Goal: Information Seeking & Learning: Learn about a topic

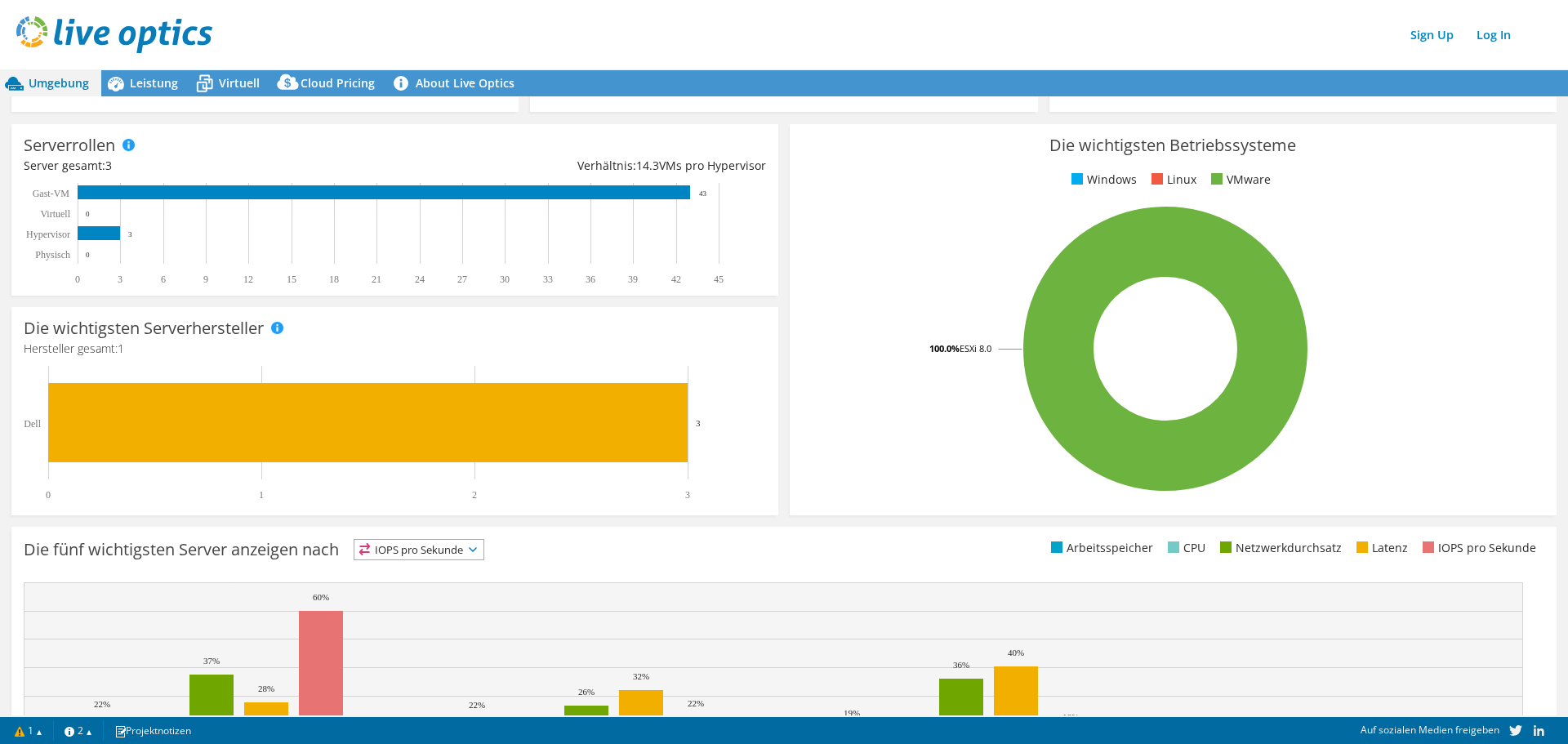
scroll to position [169, 0]
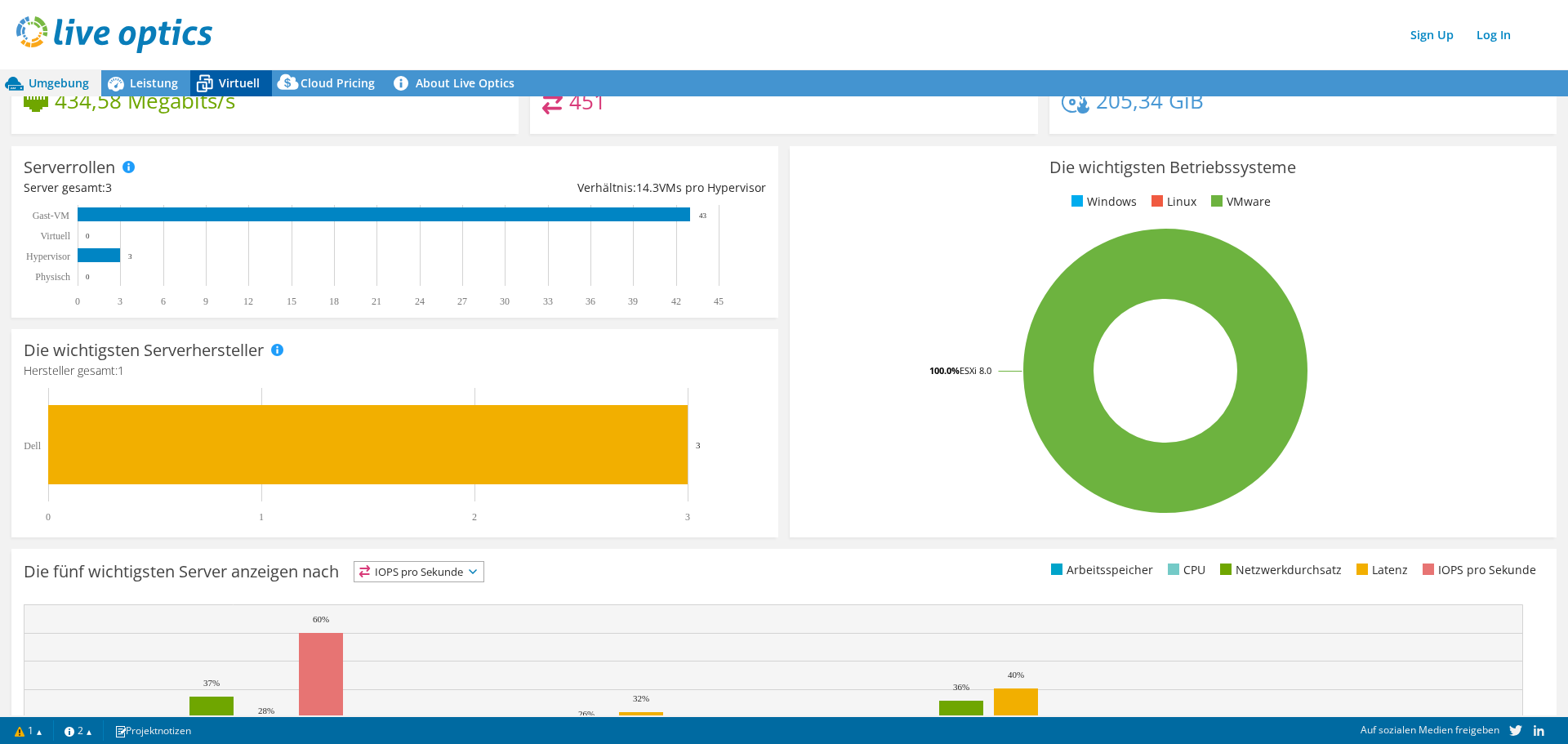
click at [235, 81] on span "Virtuell" at bounding box center [239, 83] width 41 height 16
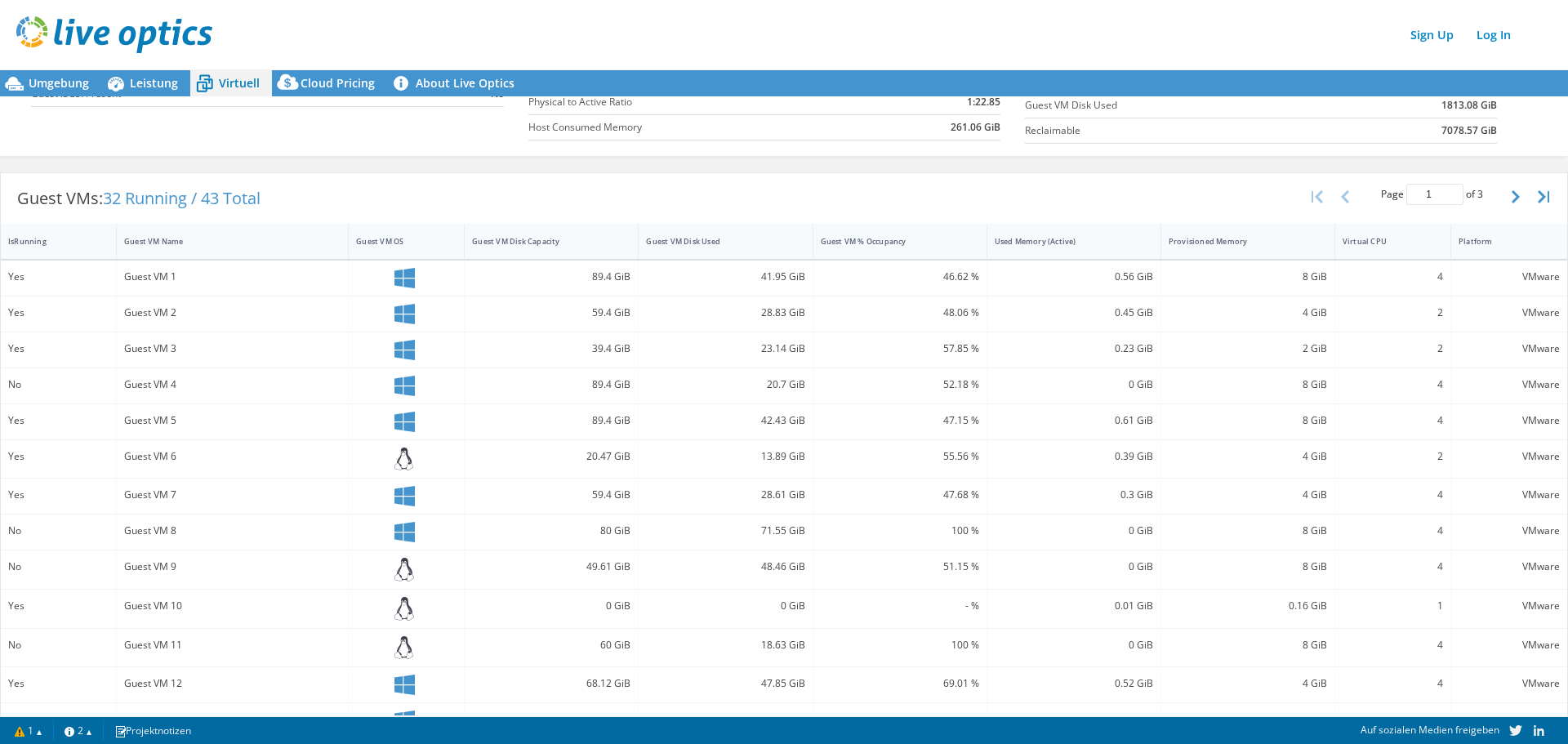
scroll to position [0, 0]
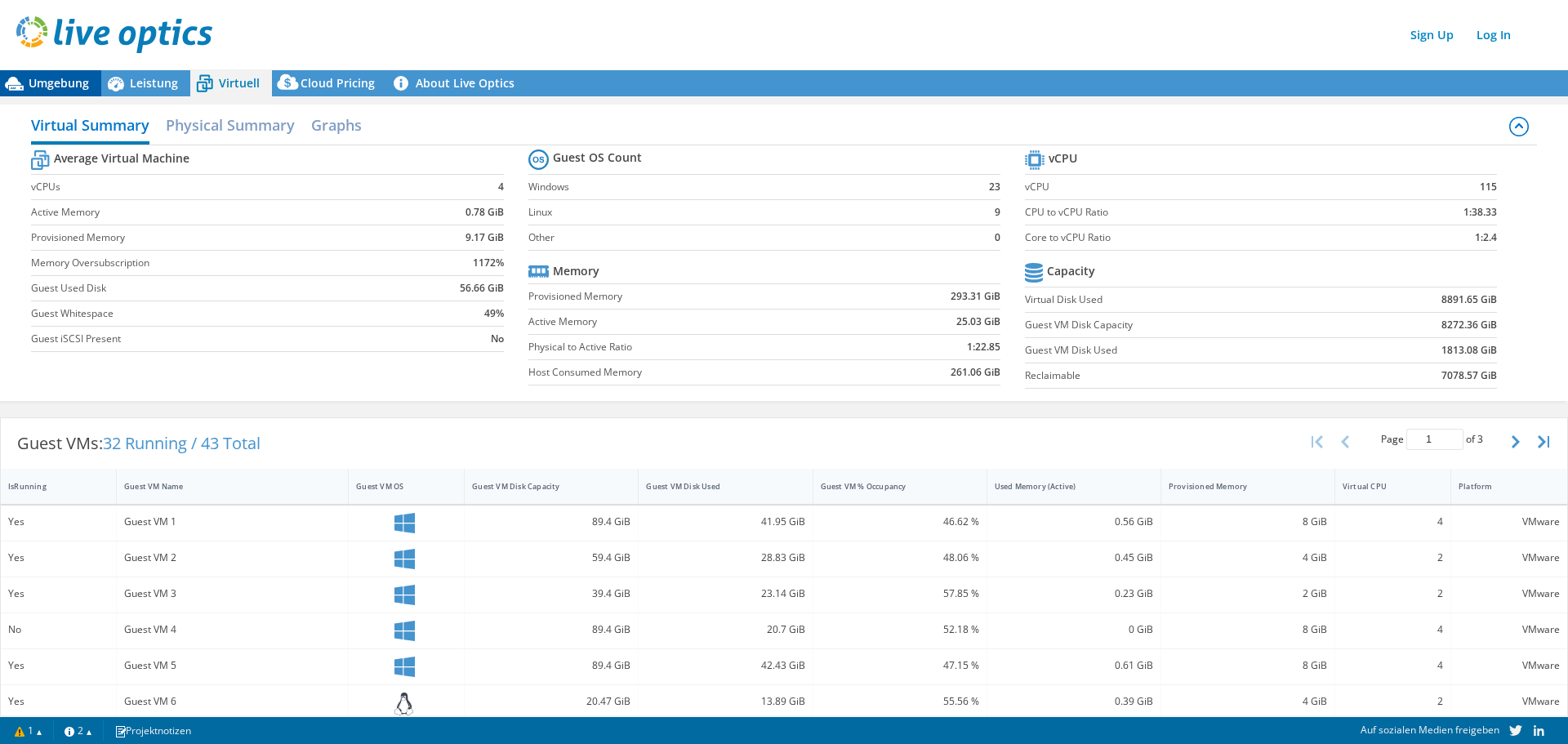
click at [88, 77] on span "Umgebung" at bounding box center [59, 83] width 61 height 16
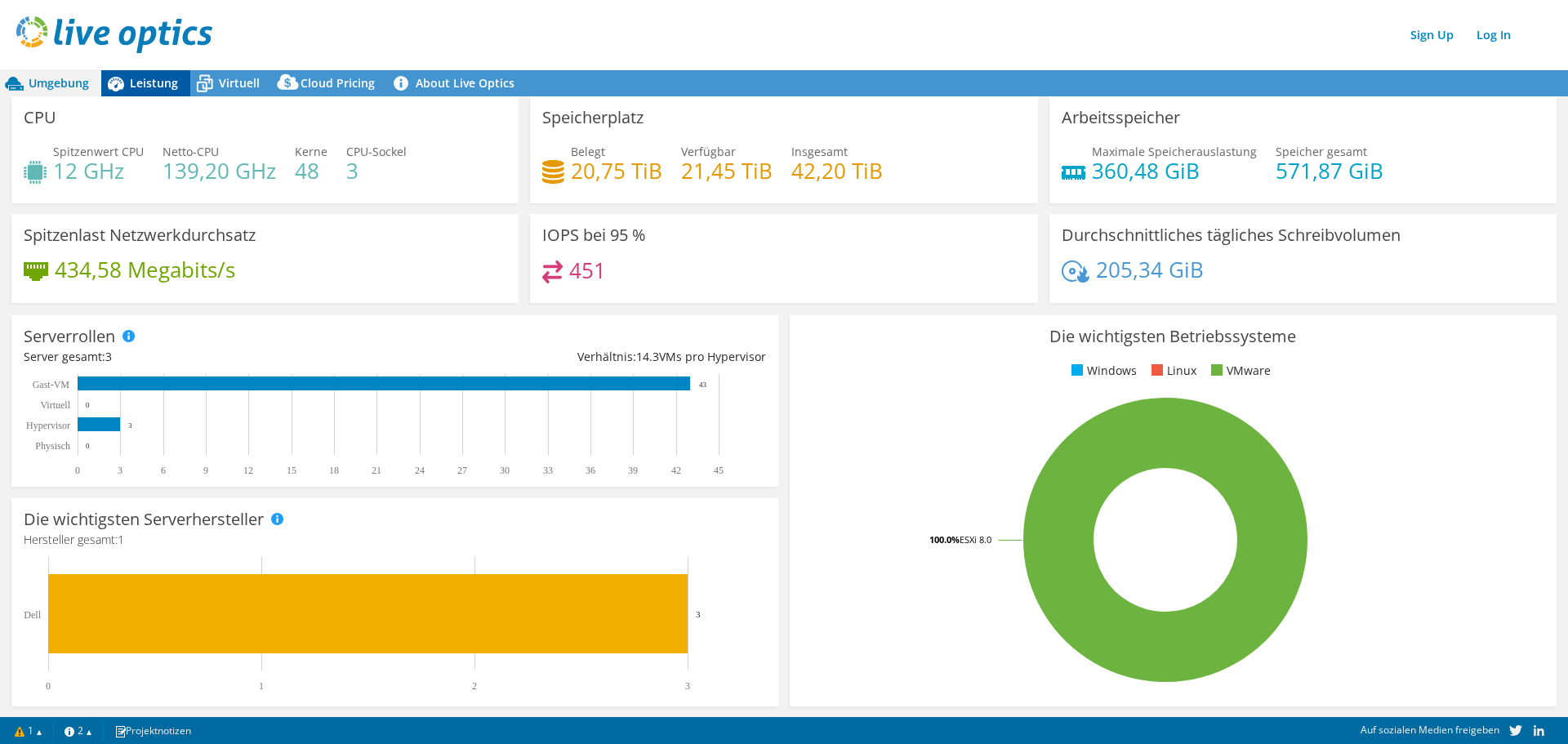
click at [144, 82] on span "Leistung" at bounding box center [154, 83] width 48 height 16
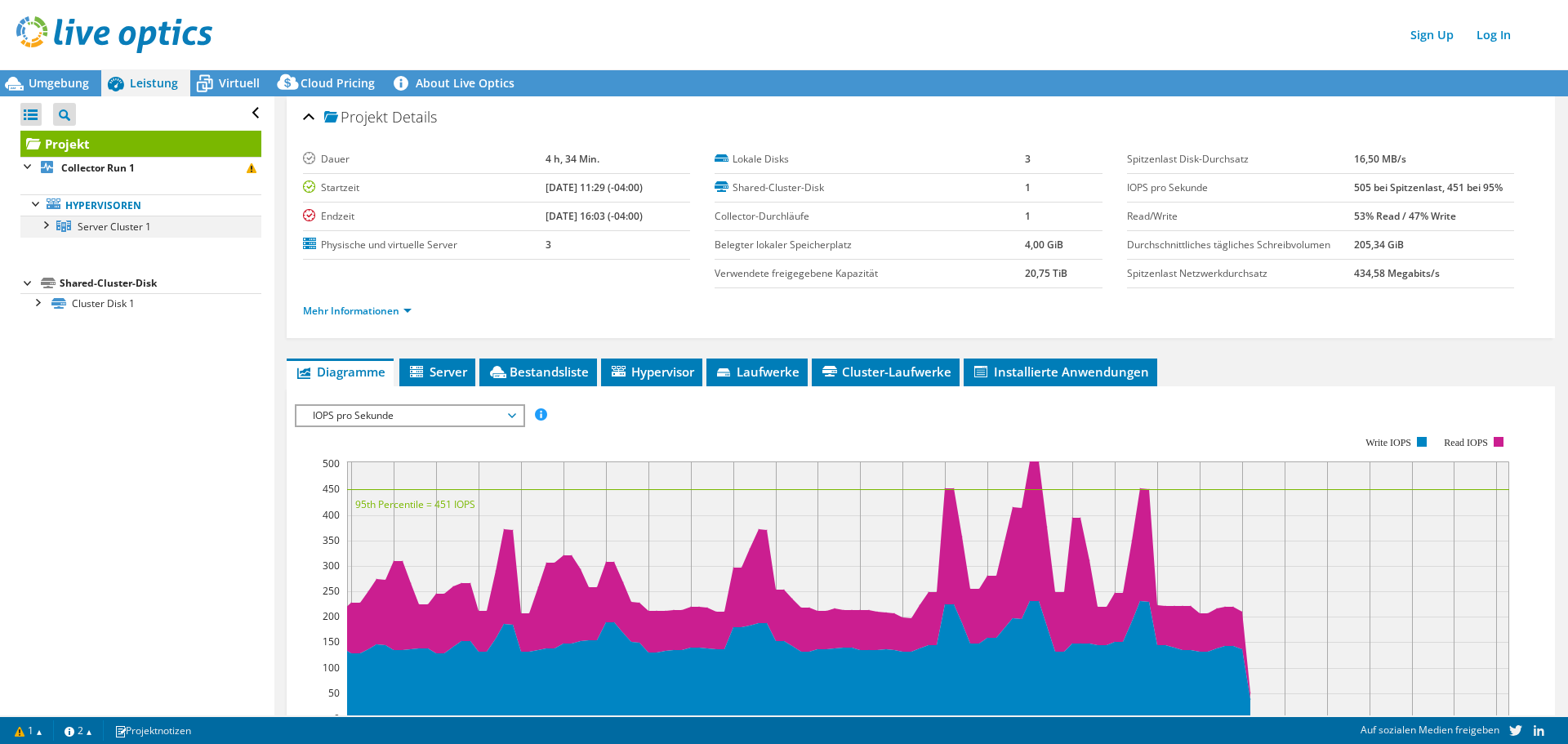
click at [44, 224] on div at bounding box center [45, 224] width 17 height 17
click at [38, 360] on div at bounding box center [37, 366] width 17 height 17
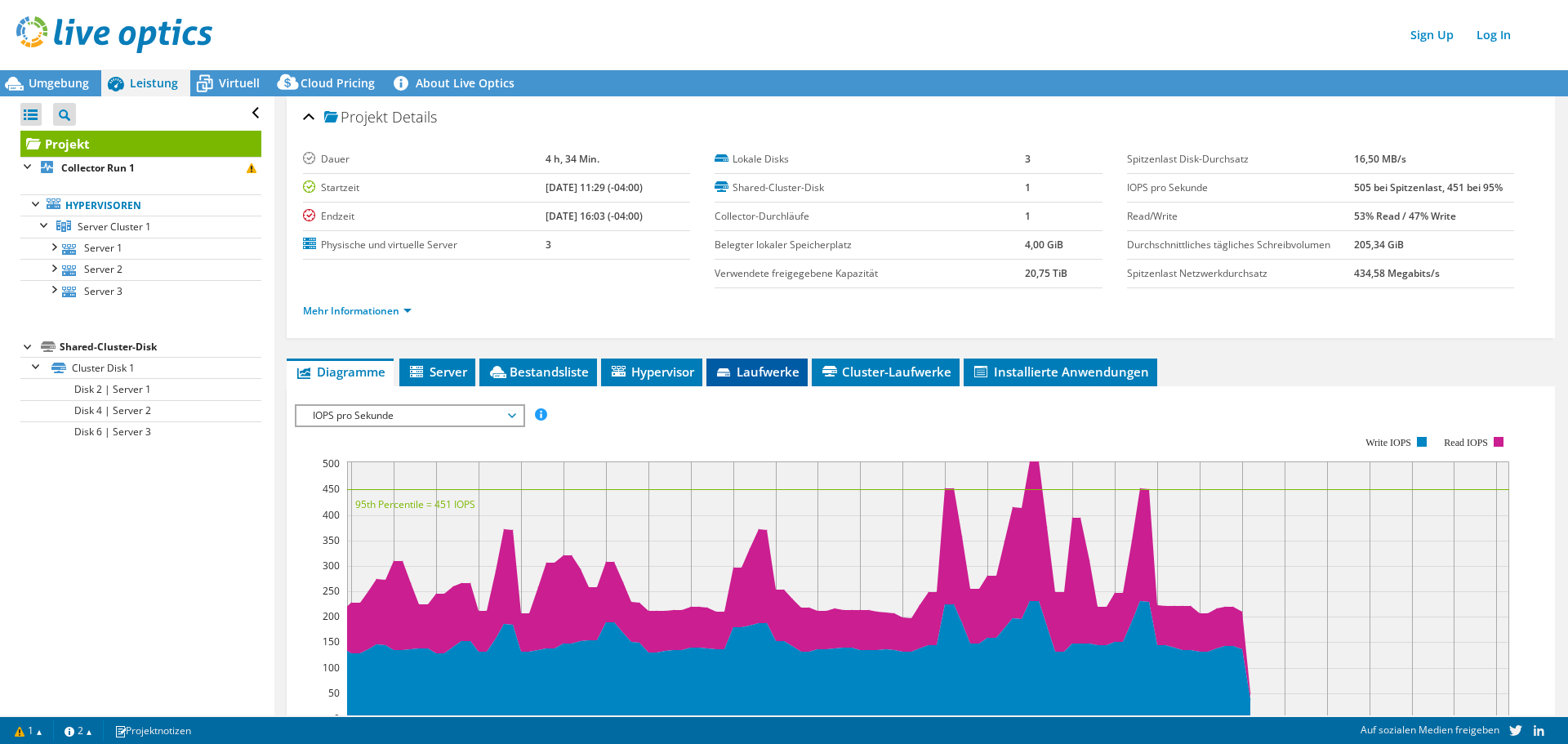
click at [738, 377] on span "Laufwerke" at bounding box center [757, 372] width 85 height 17
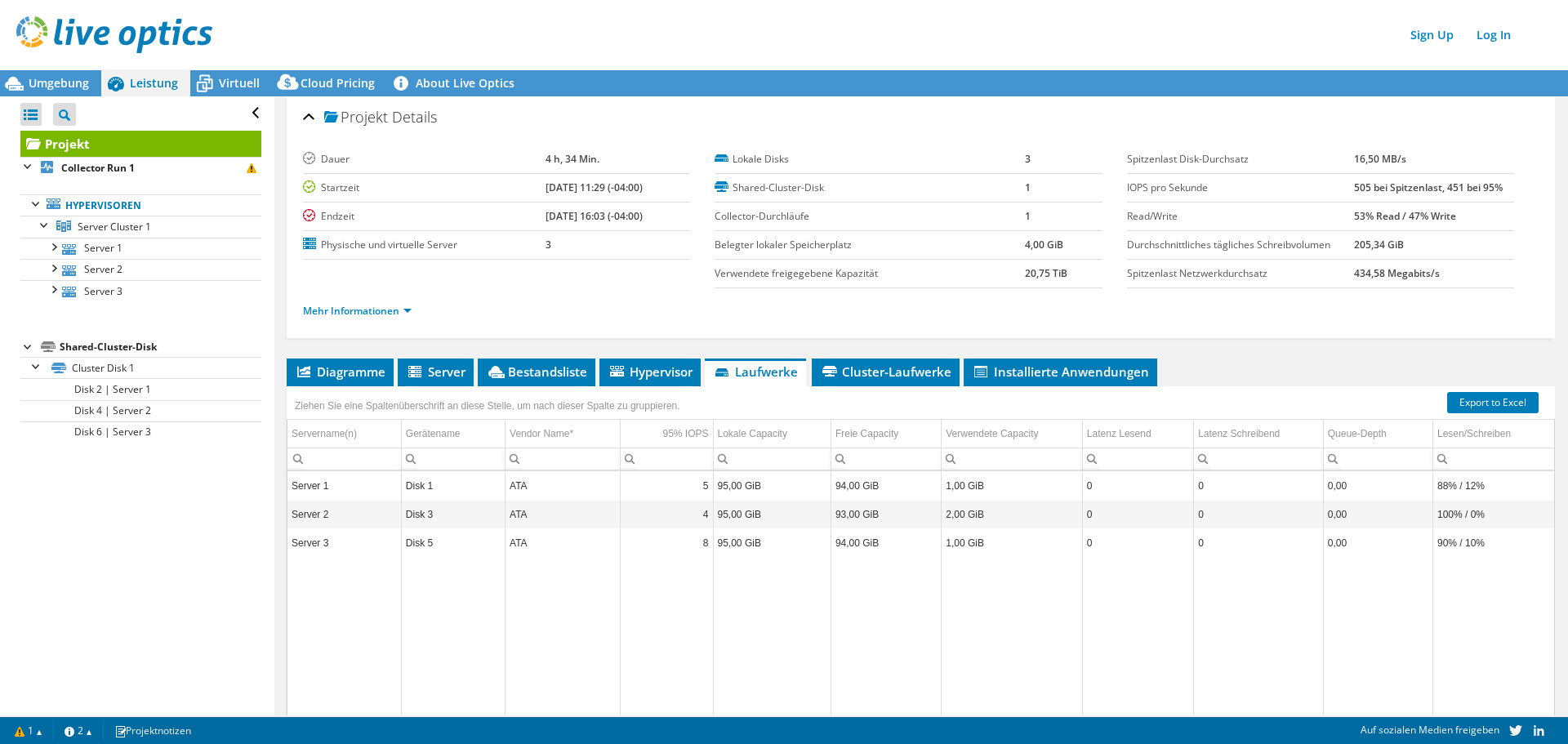
scroll to position [80, 0]
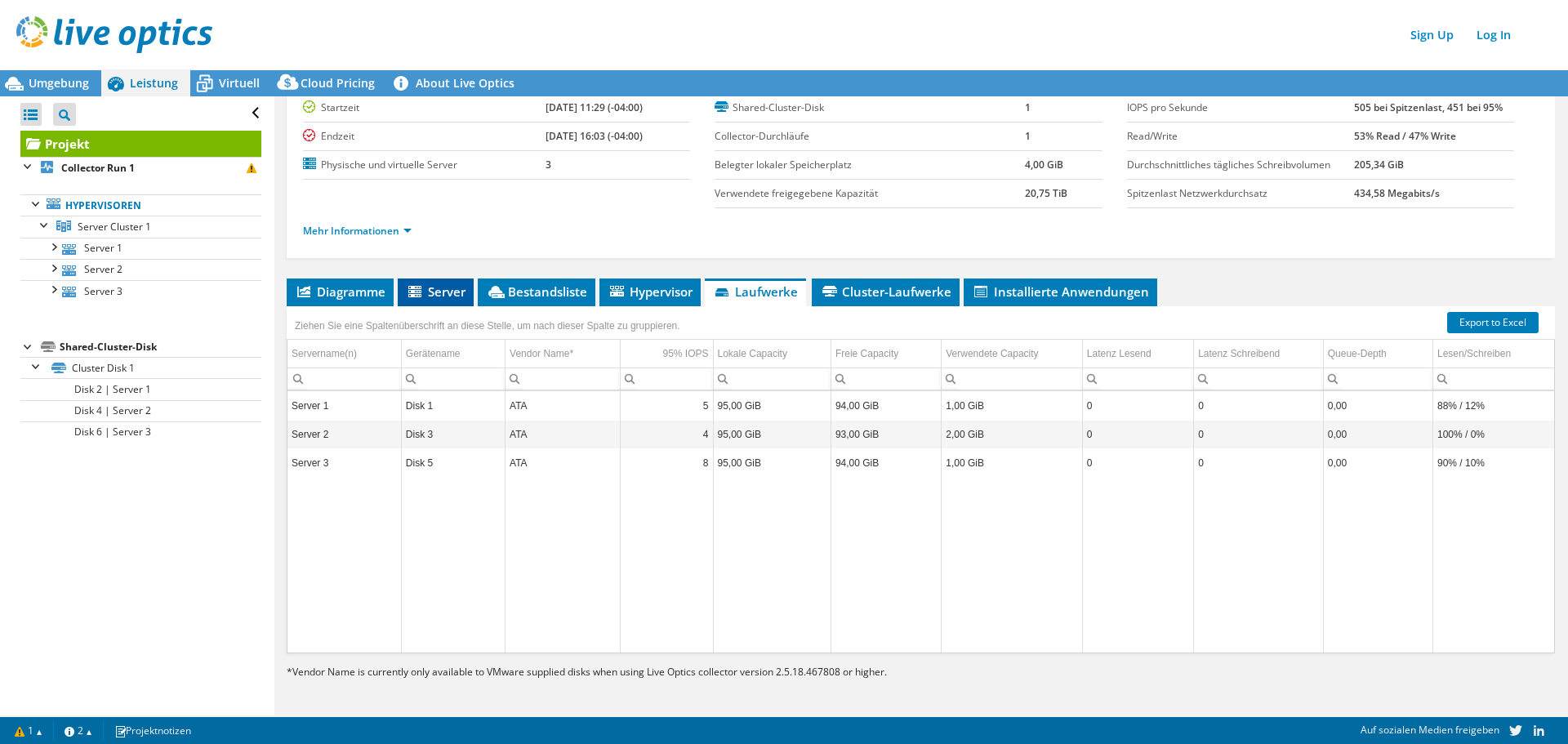
click at [437, 296] on span "Server" at bounding box center [436, 292] width 60 height 17
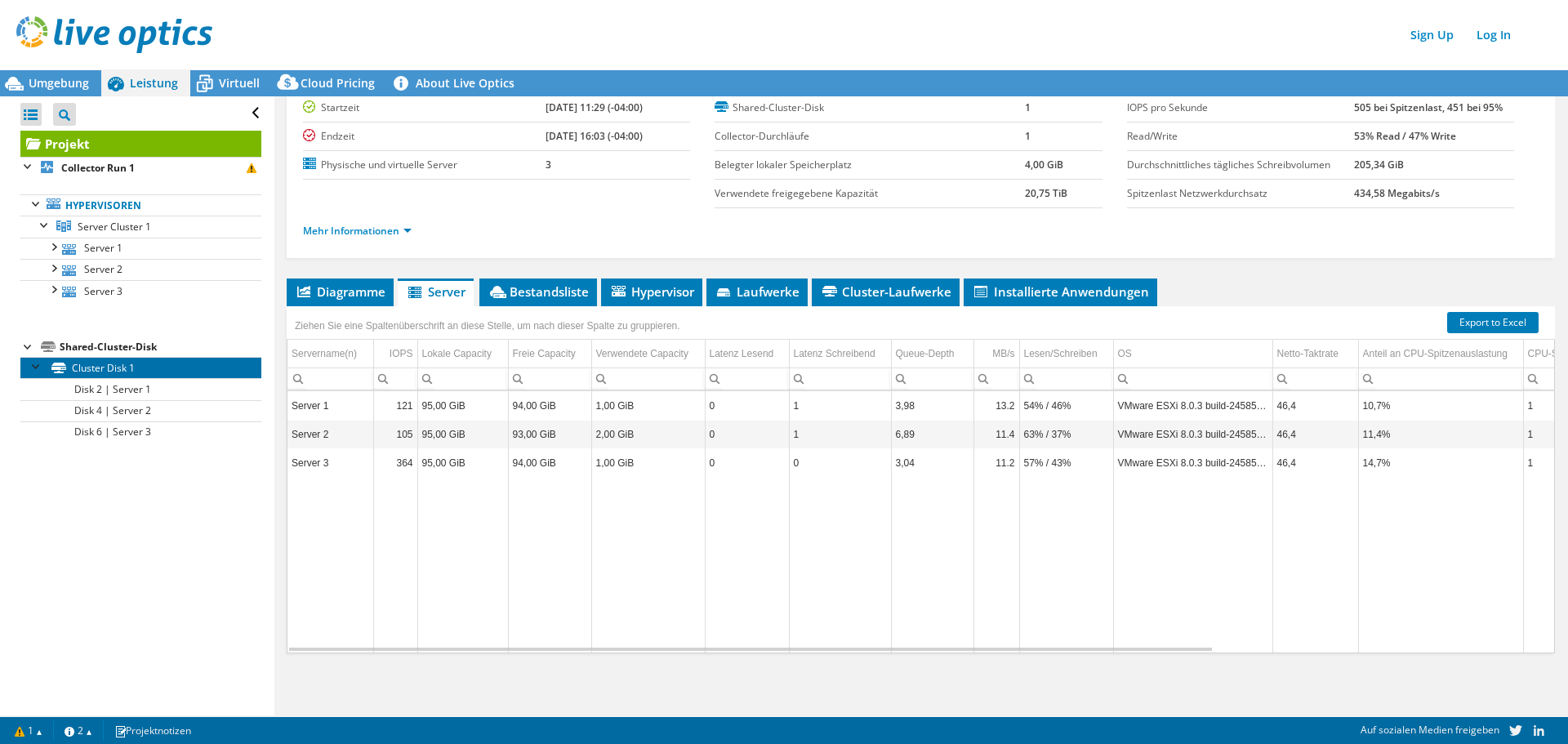
click at [100, 369] on link "Cluster Disk 1" at bounding box center [141, 367] width 241 height 21
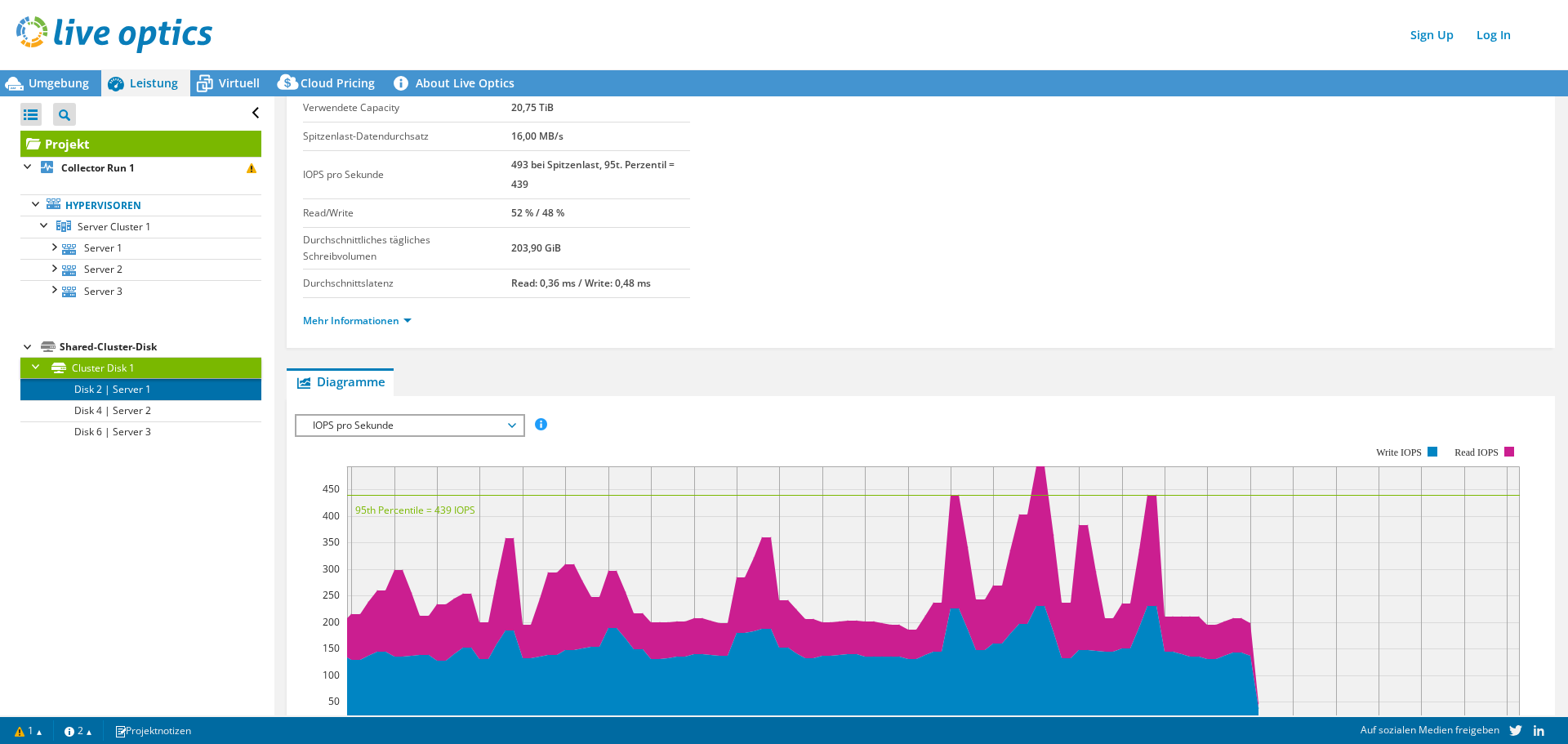
click at [120, 391] on link "Disk 2 | Server 1" at bounding box center [141, 389] width 241 height 21
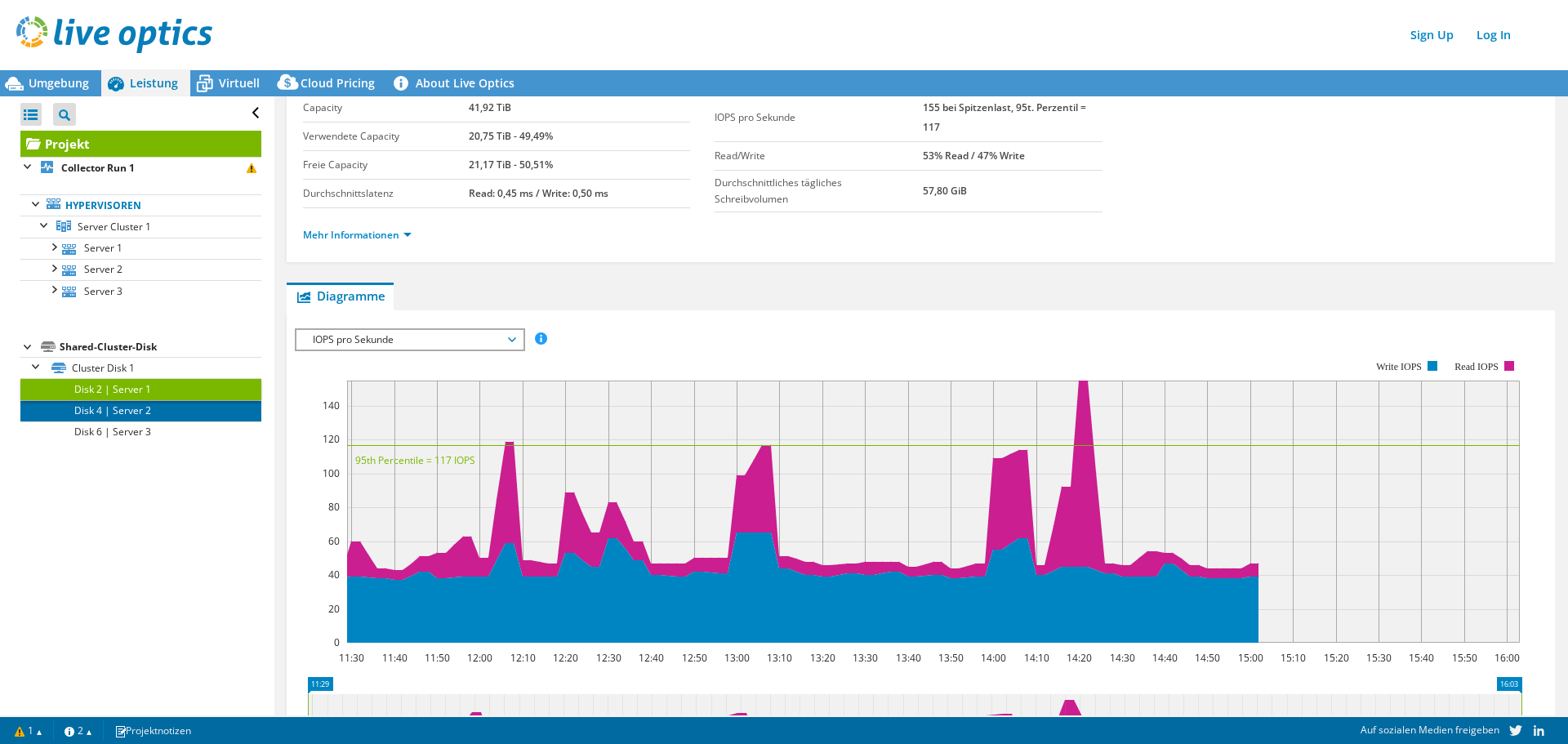
click at [186, 409] on link "Disk 4 | Server 2" at bounding box center [141, 411] width 241 height 21
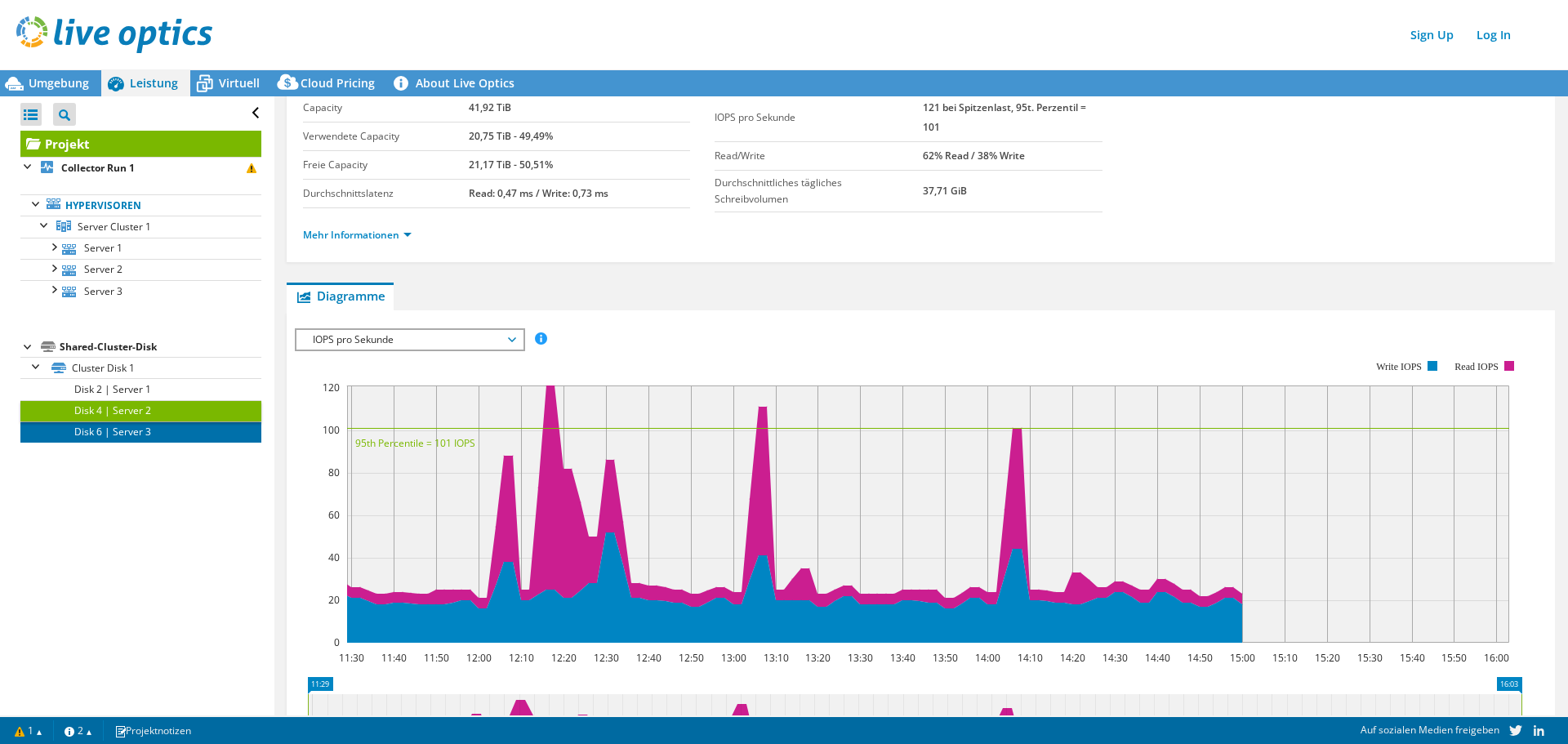
click at [165, 426] on link "Disk 6 | Server 3" at bounding box center [141, 432] width 241 height 21
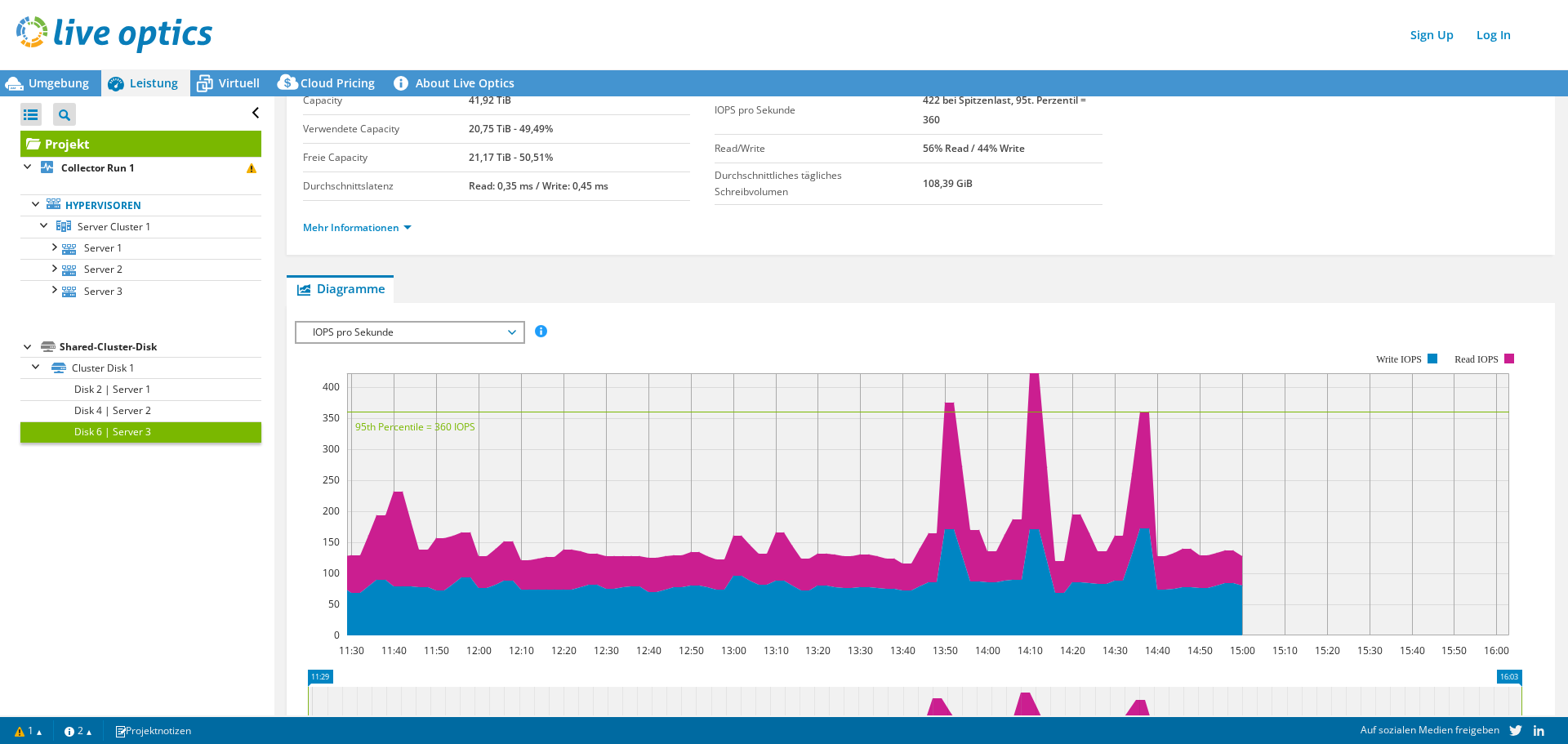
scroll to position [0, 0]
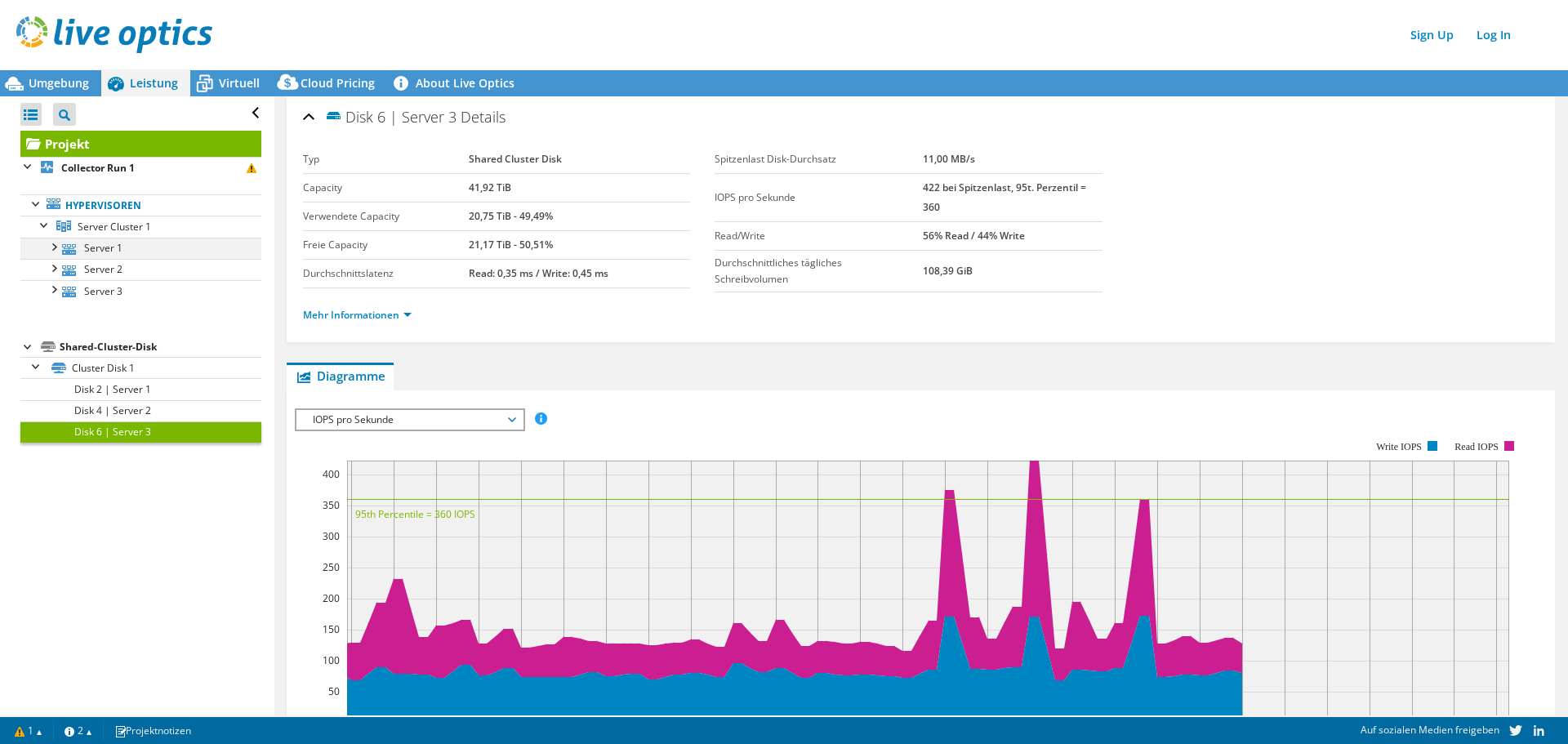
click at [52, 250] on div at bounding box center [53, 246] width 17 height 17
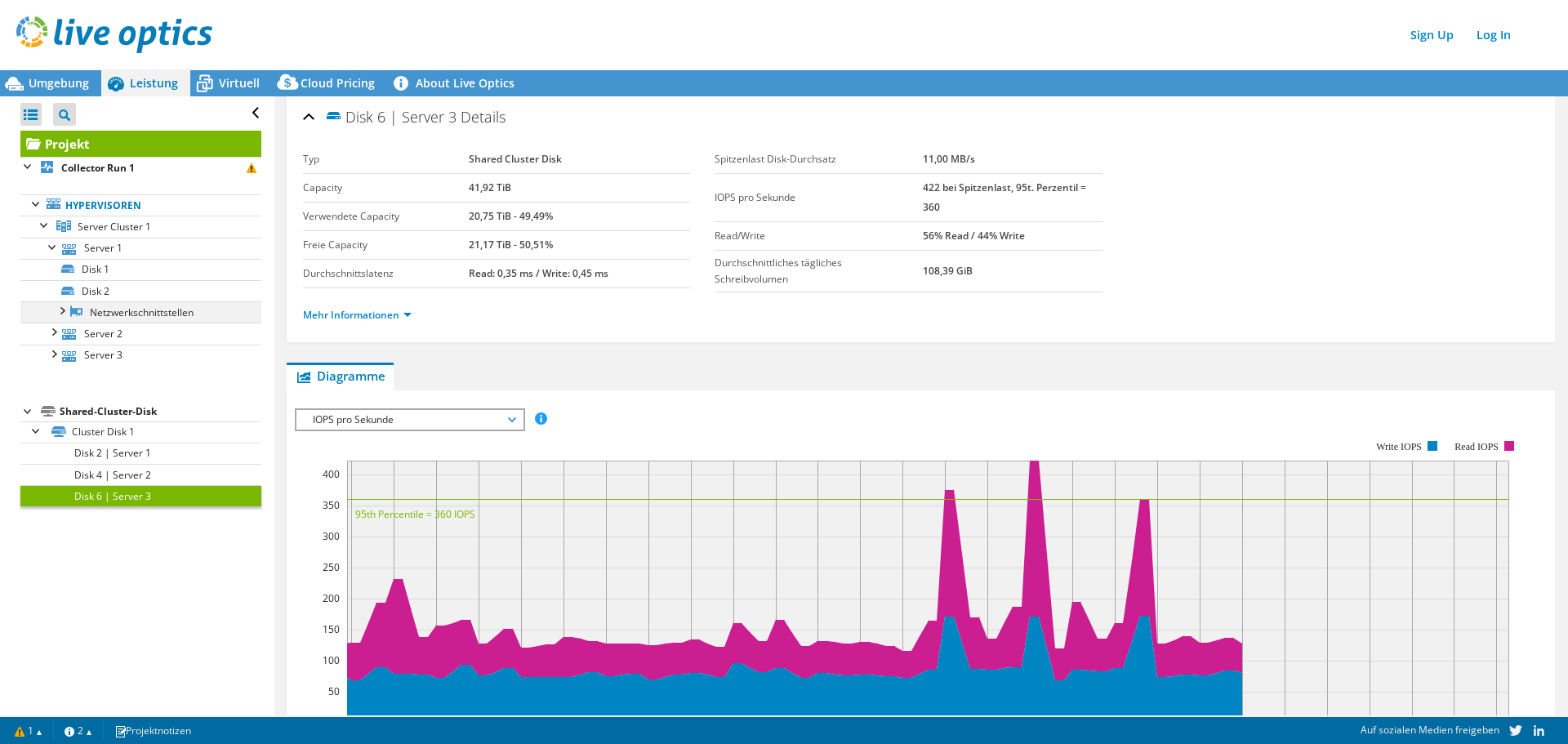
click at [64, 315] on div at bounding box center [62, 309] width 17 height 17
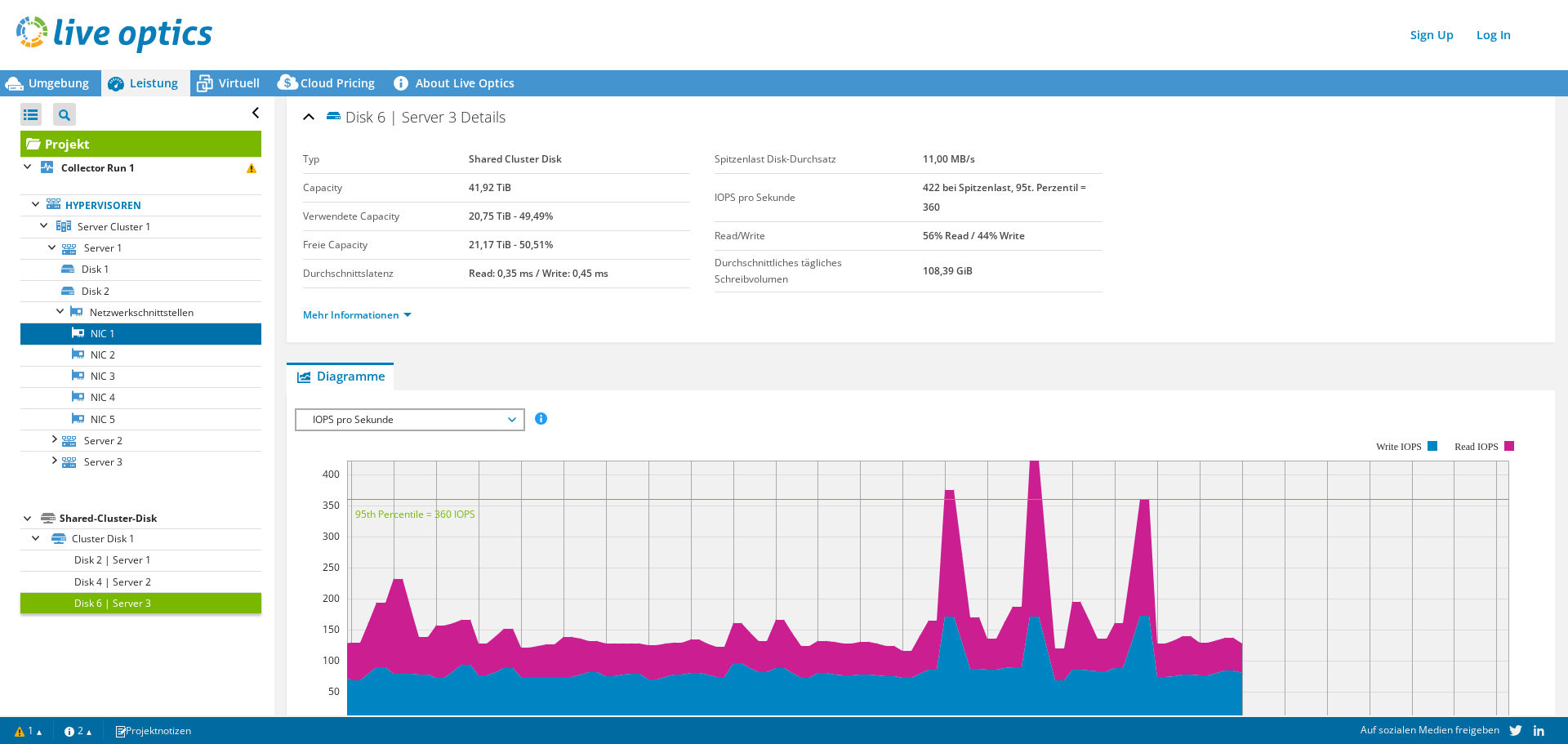
click at [115, 332] on link "NIC 1" at bounding box center [141, 332] width 241 height 21
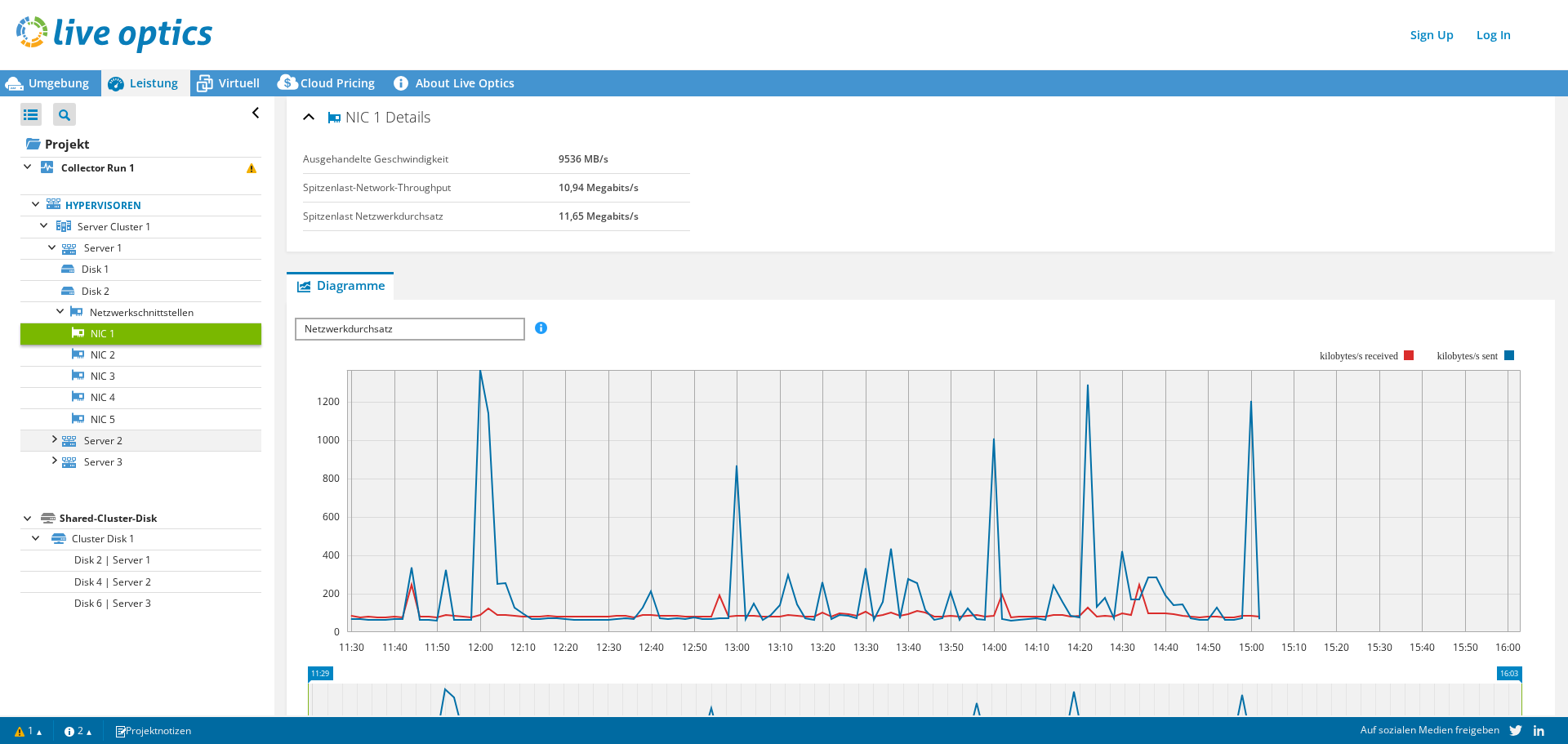
click at [54, 439] on div at bounding box center [53, 438] width 17 height 17
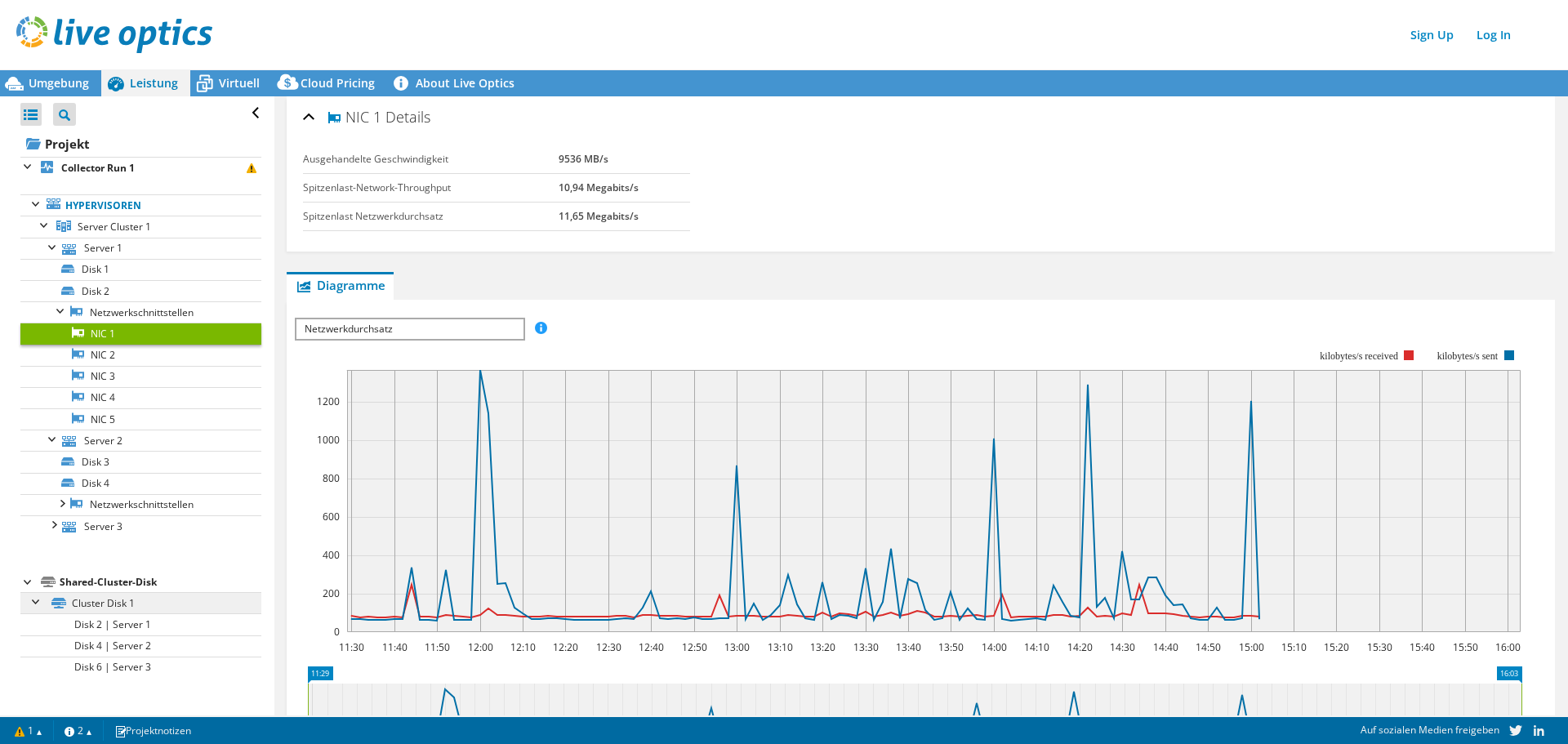
click at [123, 592] on li "Shared-Cluster-Disk Cluster Disk 1 Disk 2 | Server 1" at bounding box center [141, 625] width 241 height 105
click at [110, 611] on link "Cluster Disk 1" at bounding box center [141, 602] width 241 height 21
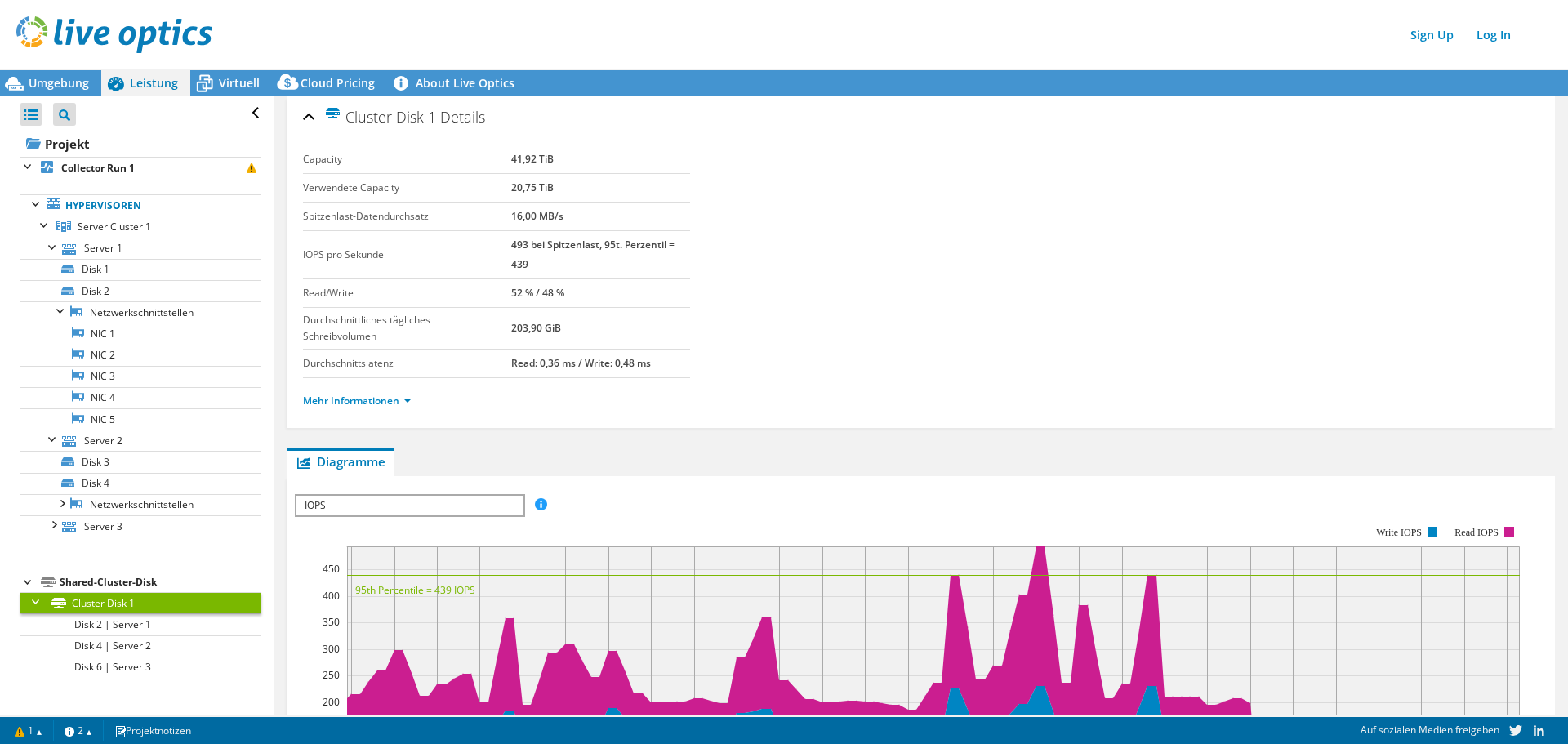
drag, startPoint x: 114, startPoint y: 608, endPoint x: 429, endPoint y: 481, distance: 339.6
click at [113, 608] on link "Cluster Disk 1" at bounding box center [141, 602] width 241 height 21
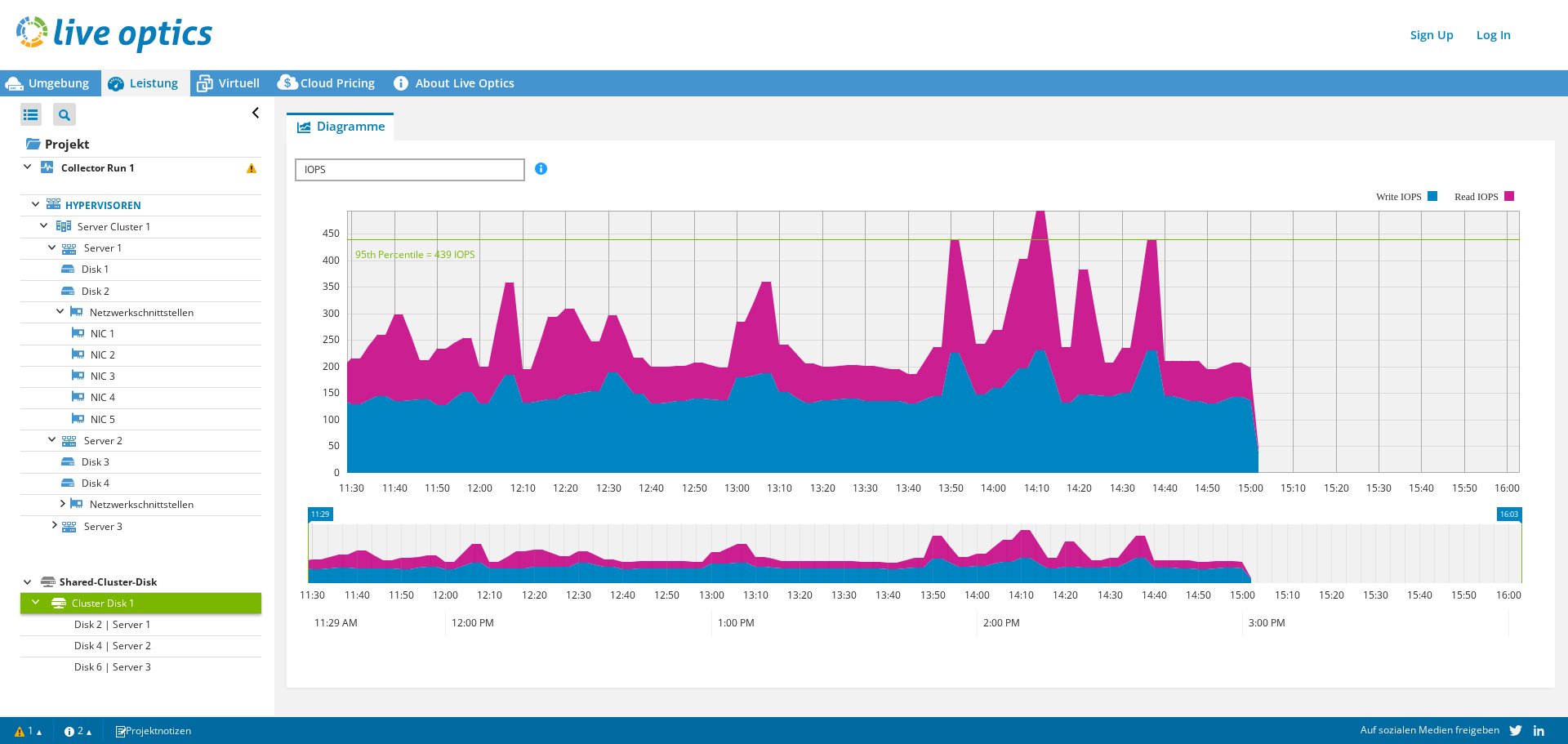
scroll to position [336, 0]
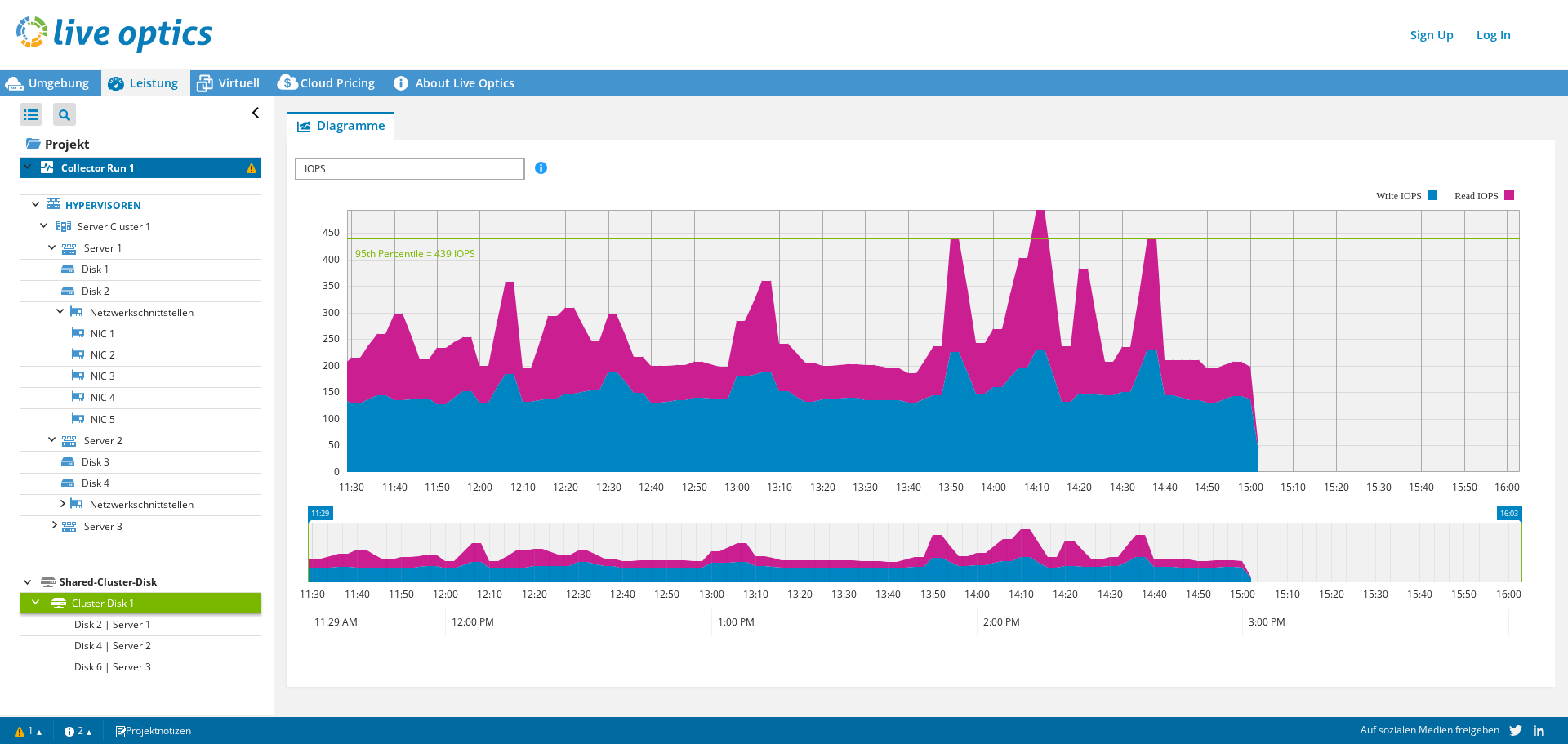
click at [247, 172] on span at bounding box center [251, 168] width 10 height 10
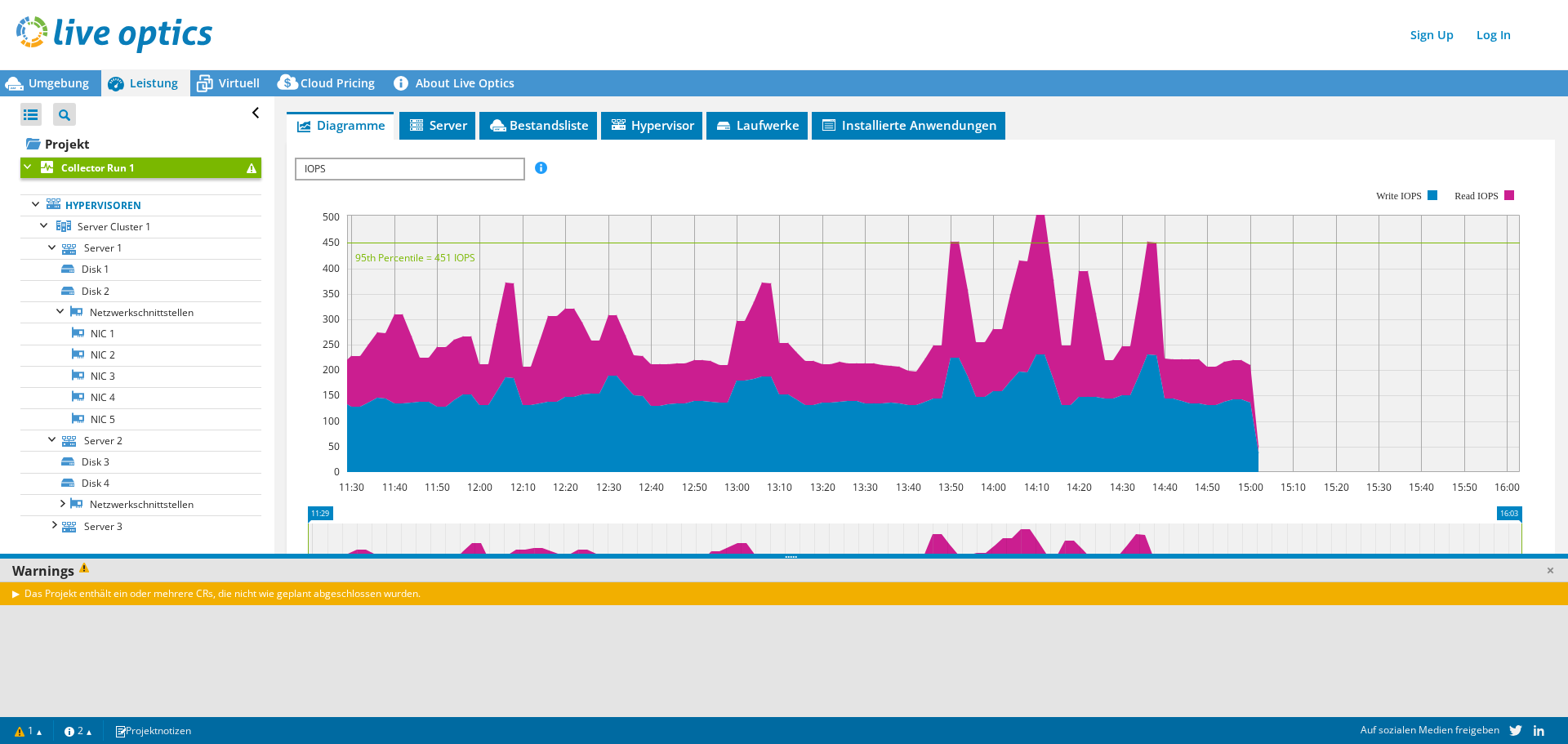
scroll to position [250, 0]
click at [11, 591] on div "Das Projekt enthält ein oder mehrere CRs, die nicht wie geplant abgeschlossen w…" at bounding box center [790, 594] width 1581 height 24
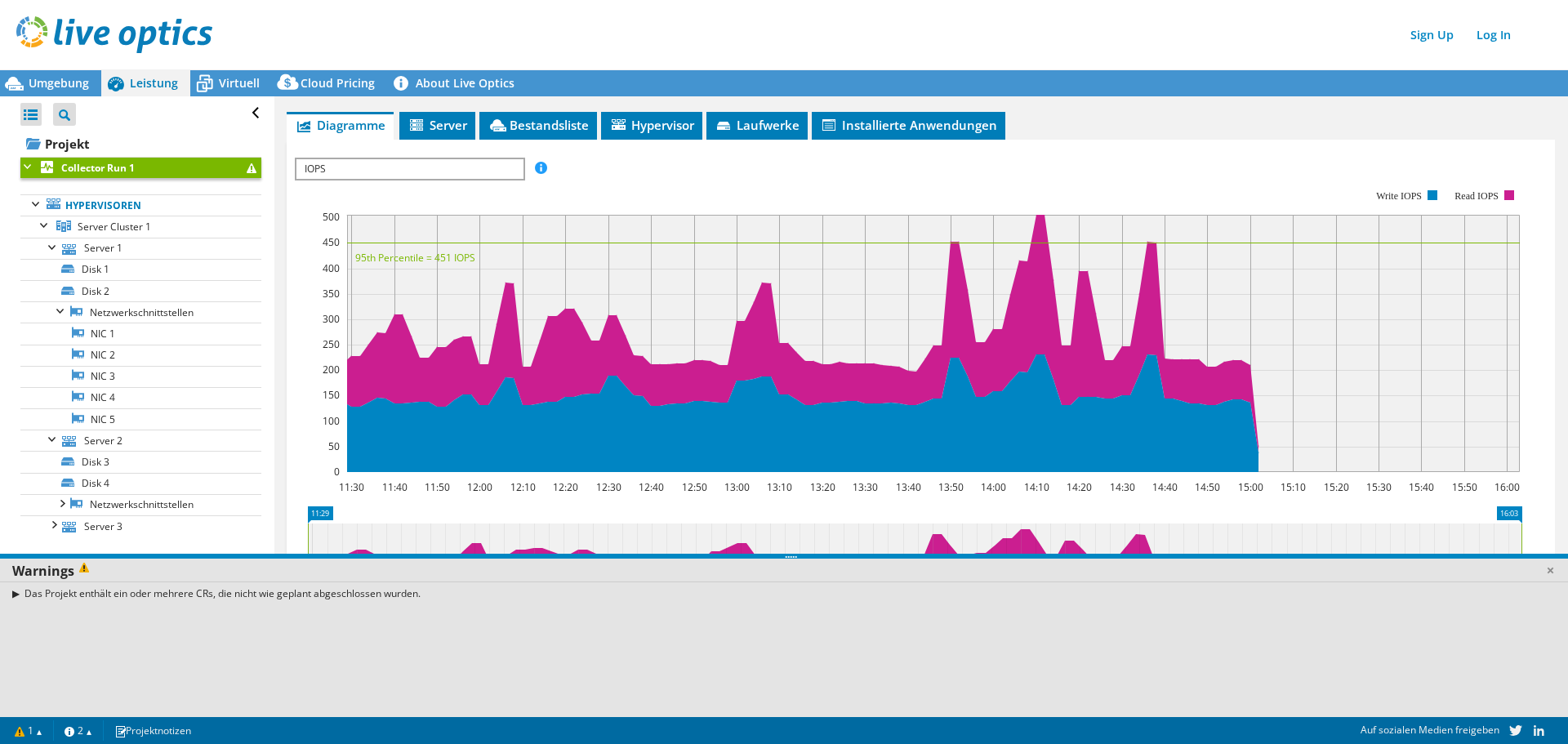
click at [18, 594] on div "Das Projekt enthält ein oder mehrere CRs, die nicht wie geplant abgeschlossen w…" at bounding box center [790, 594] width 1581 height 24
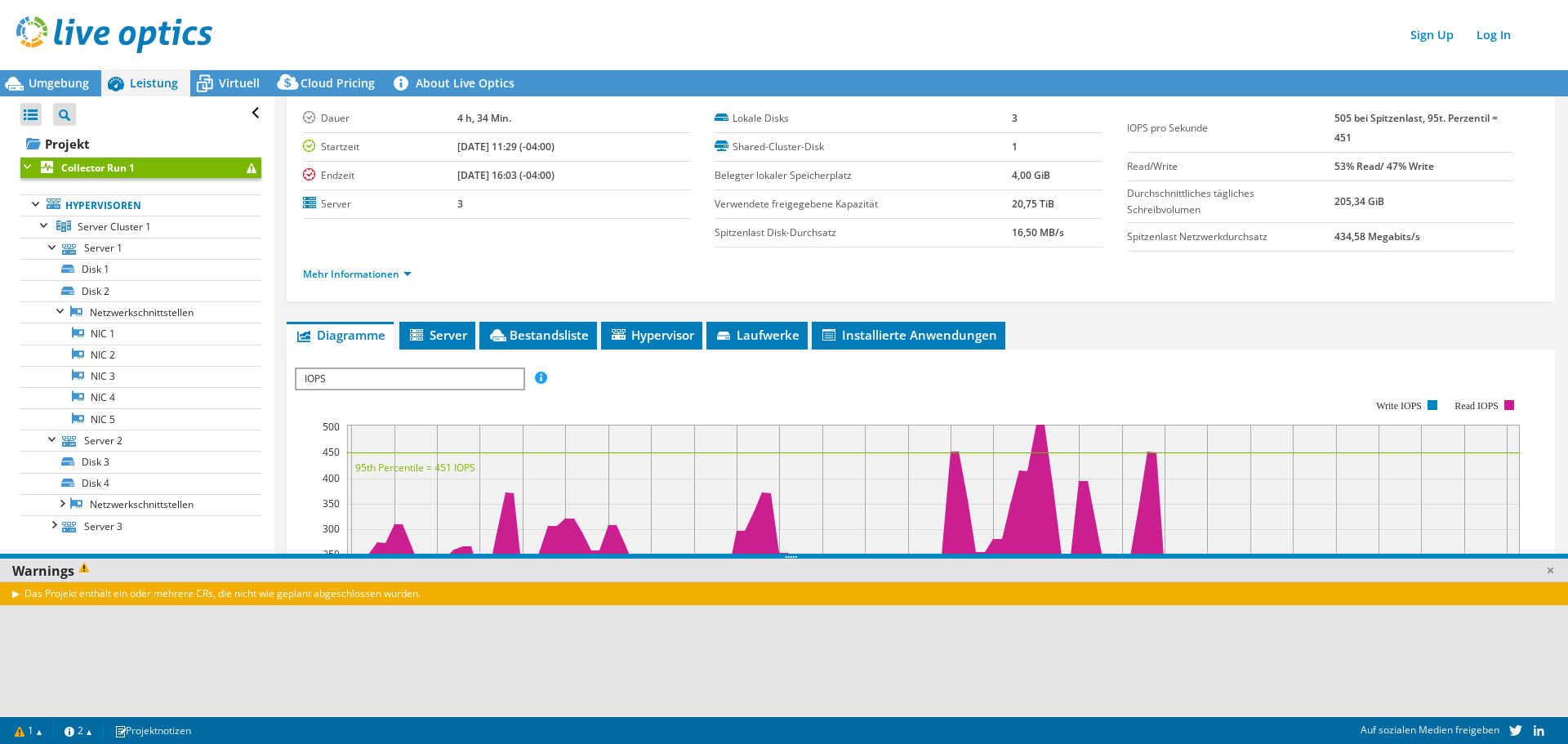
scroll to position [0, 0]
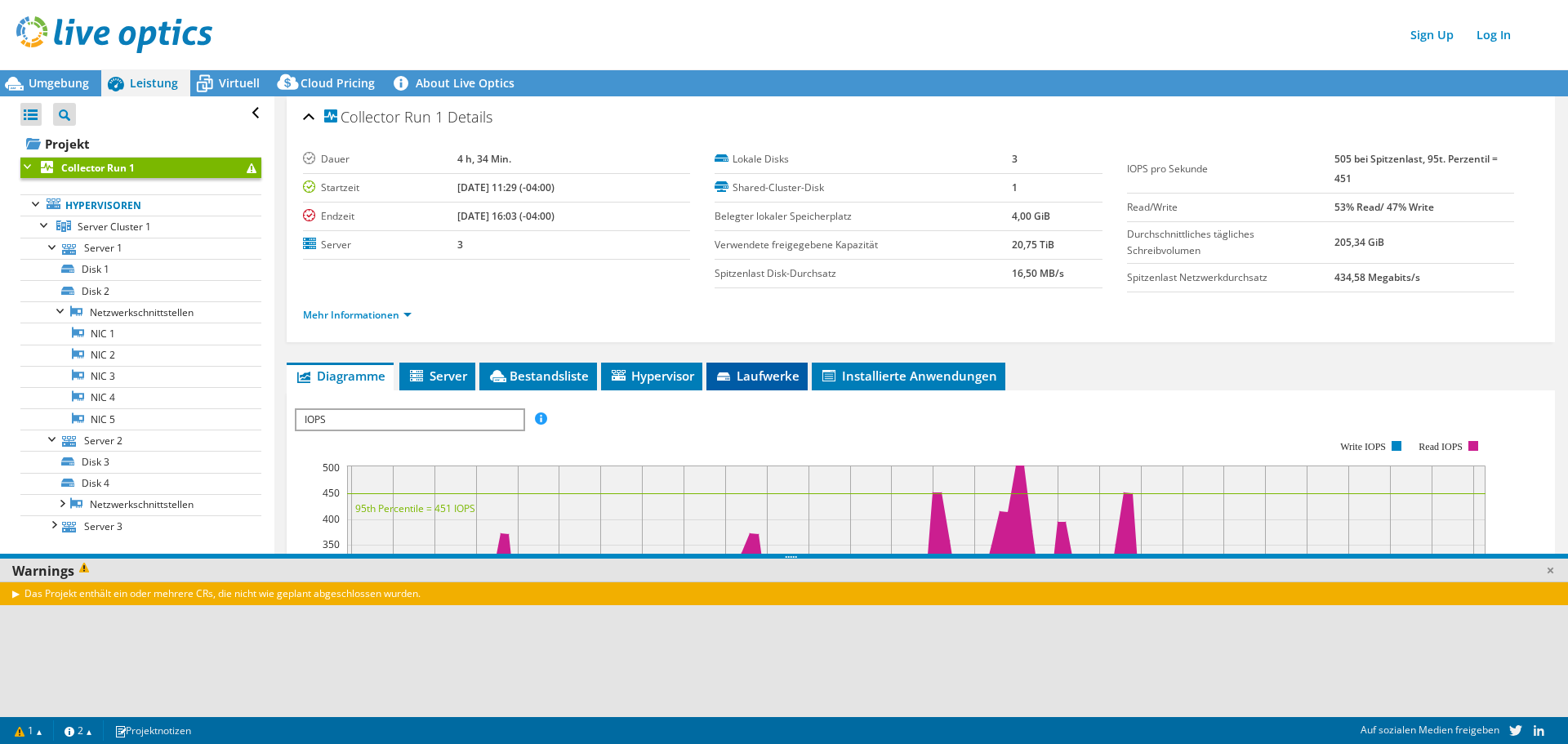
click at [789, 368] on span "Laufwerke" at bounding box center [757, 376] width 85 height 17
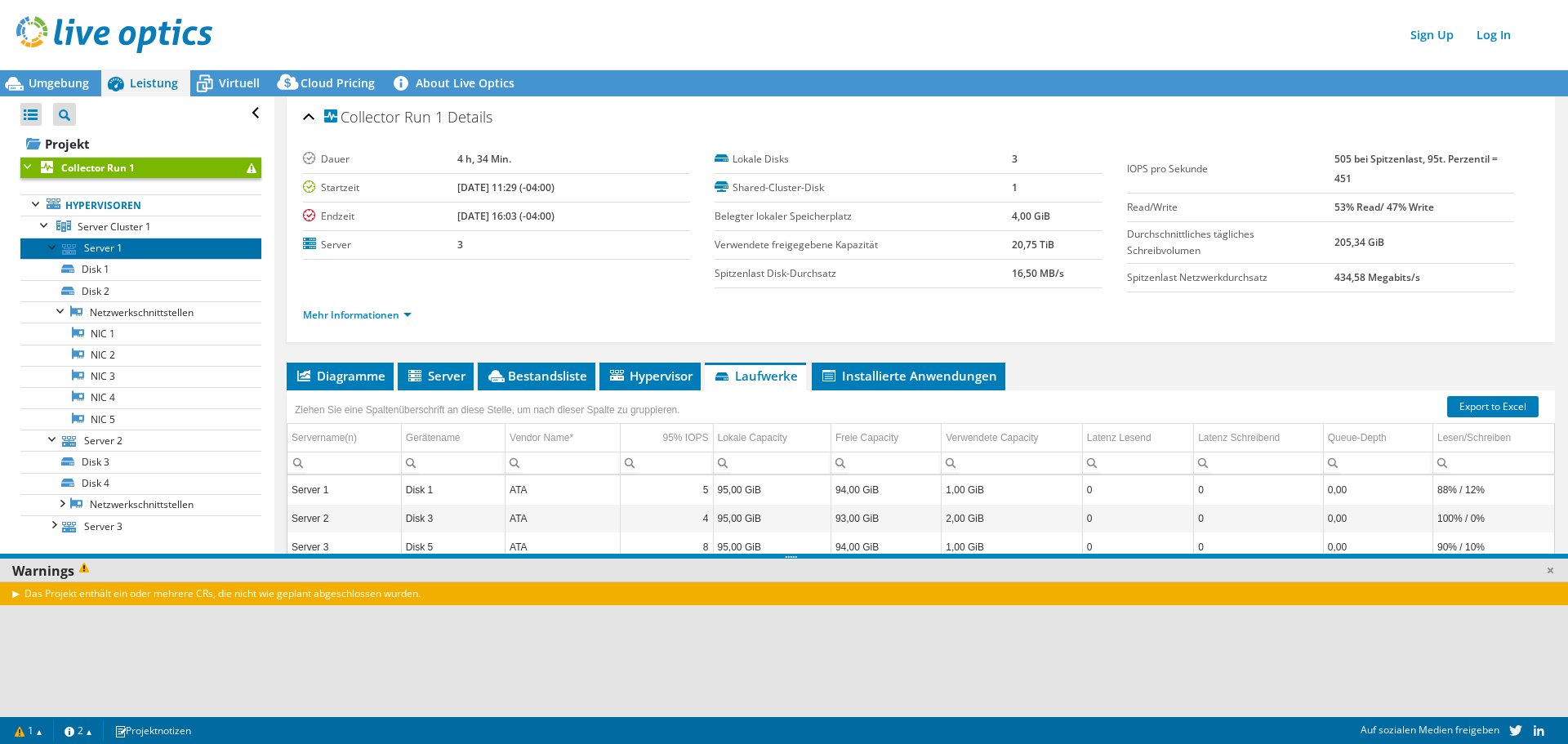
click at [104, 244] on link "Server 1" at bounding box center [141, 248] width 241 height 21
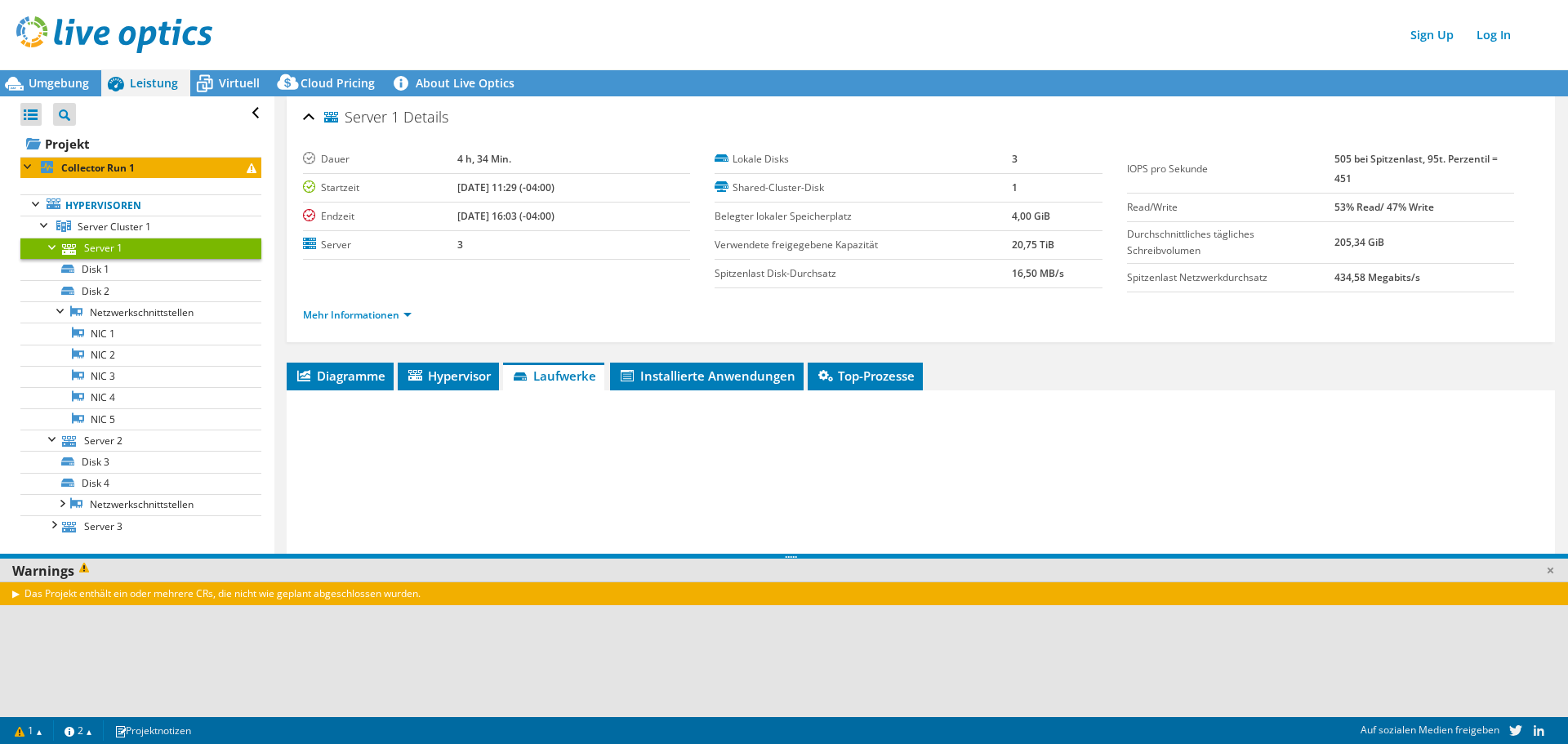
click at [55, 246] on div at bounding box center [53, 246] width 17 height 17
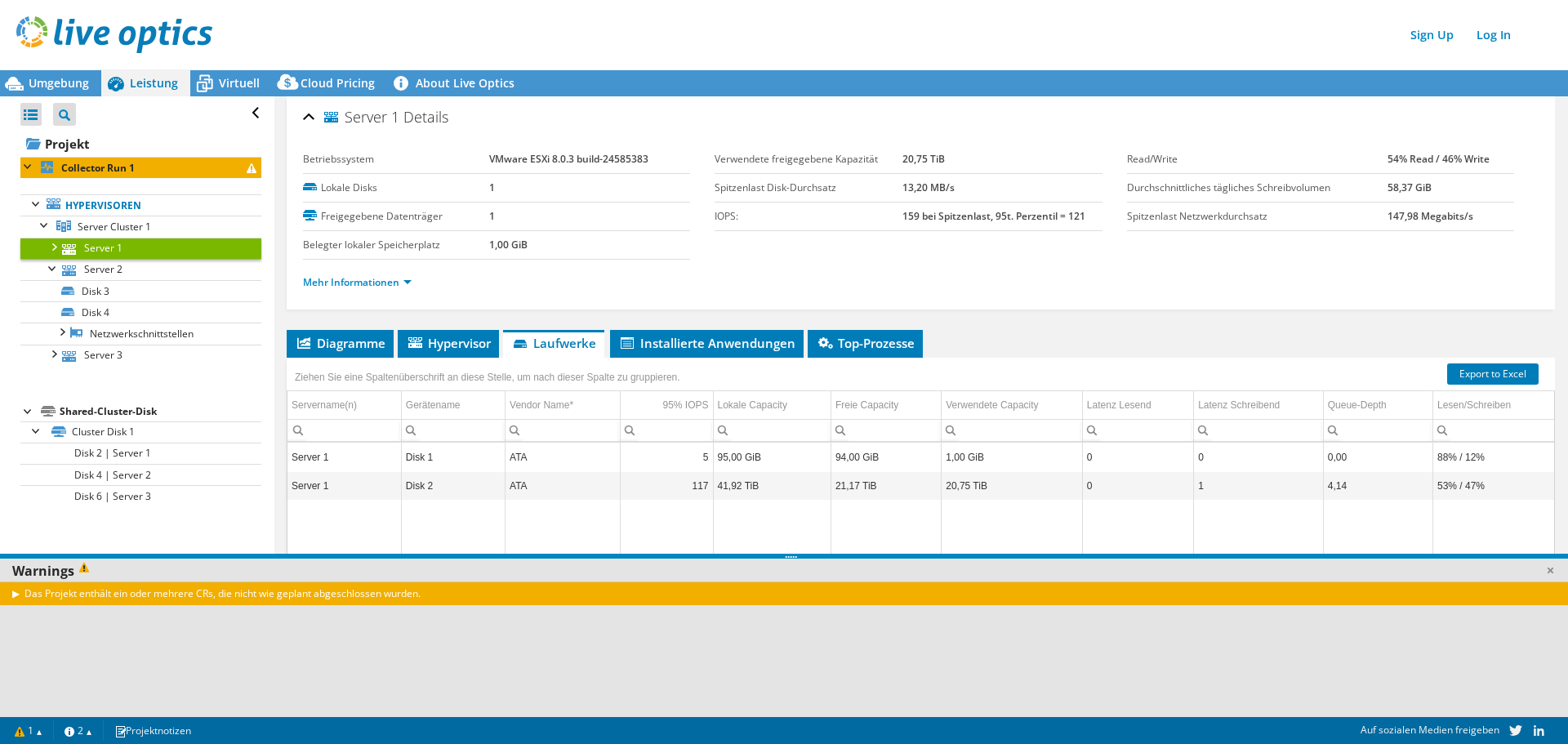
click at [62, 245] on li "Server 1 Disk 1 Disk 2" at bounding box center [141, 248] width 241 height 21
click at [60, 245] on div at bounding box center [53, 246] width 17 height 17
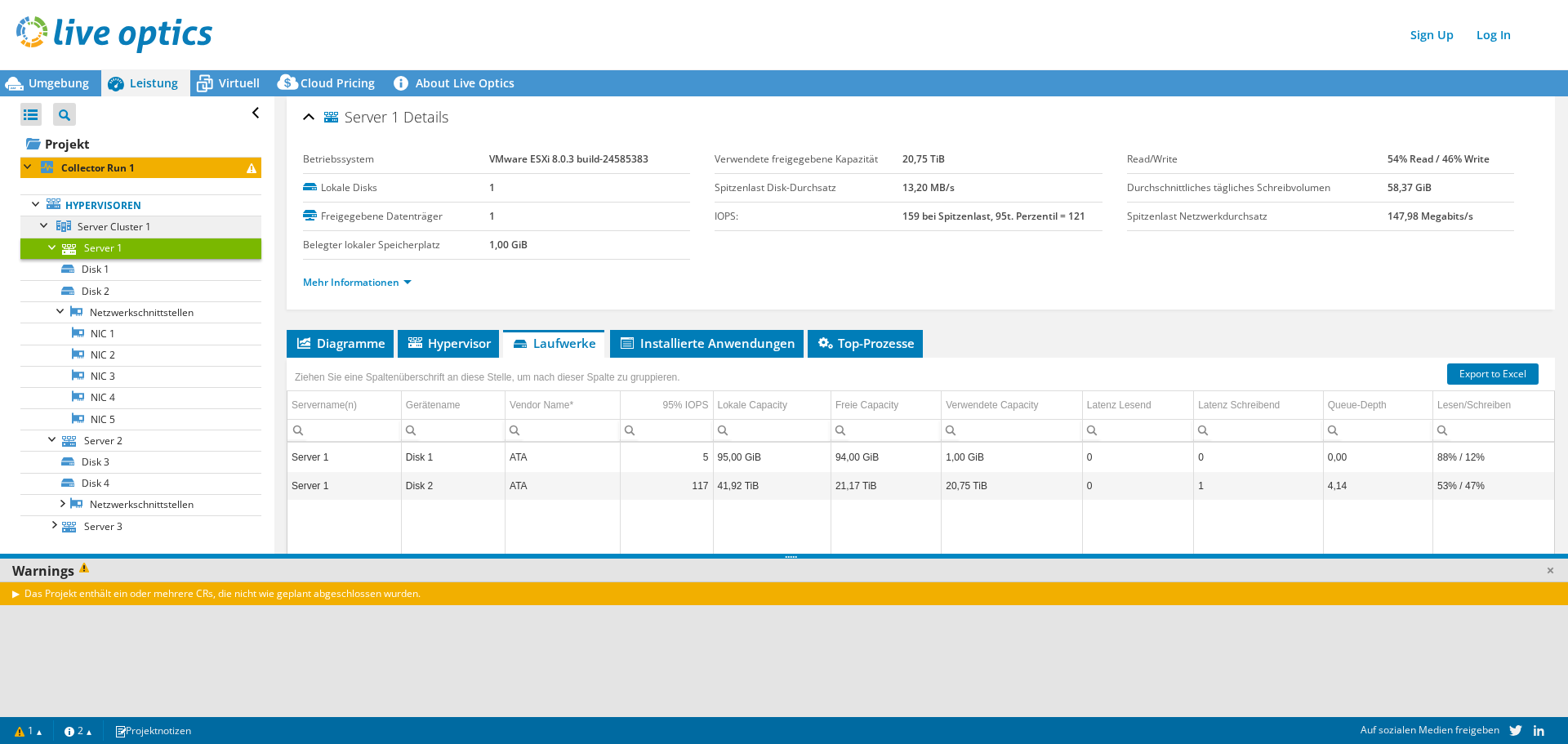
click at [94, 227] on span "Server Cluster 1" at bounding box center [114, 227] width 74 height 14
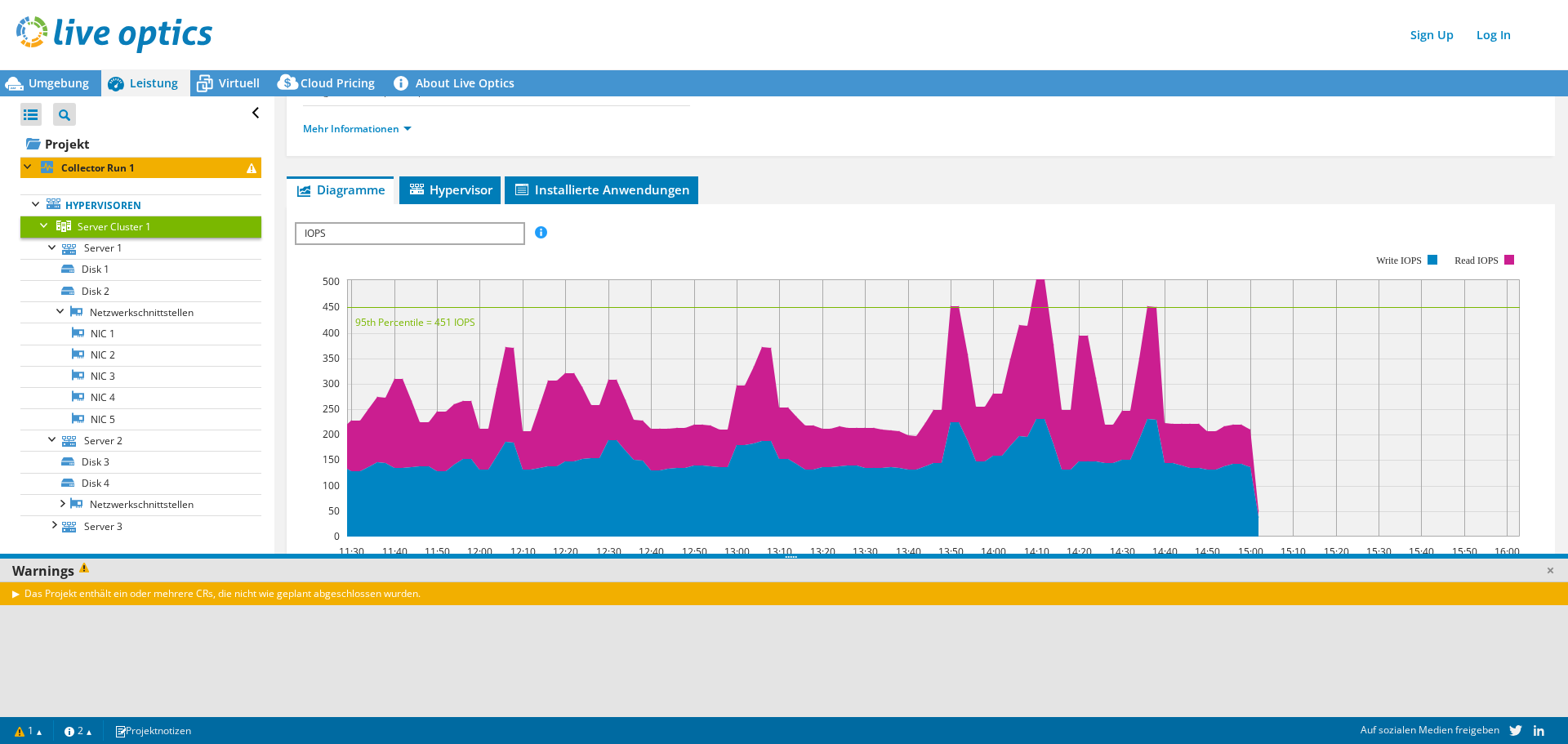
scroll to position [163, 0]
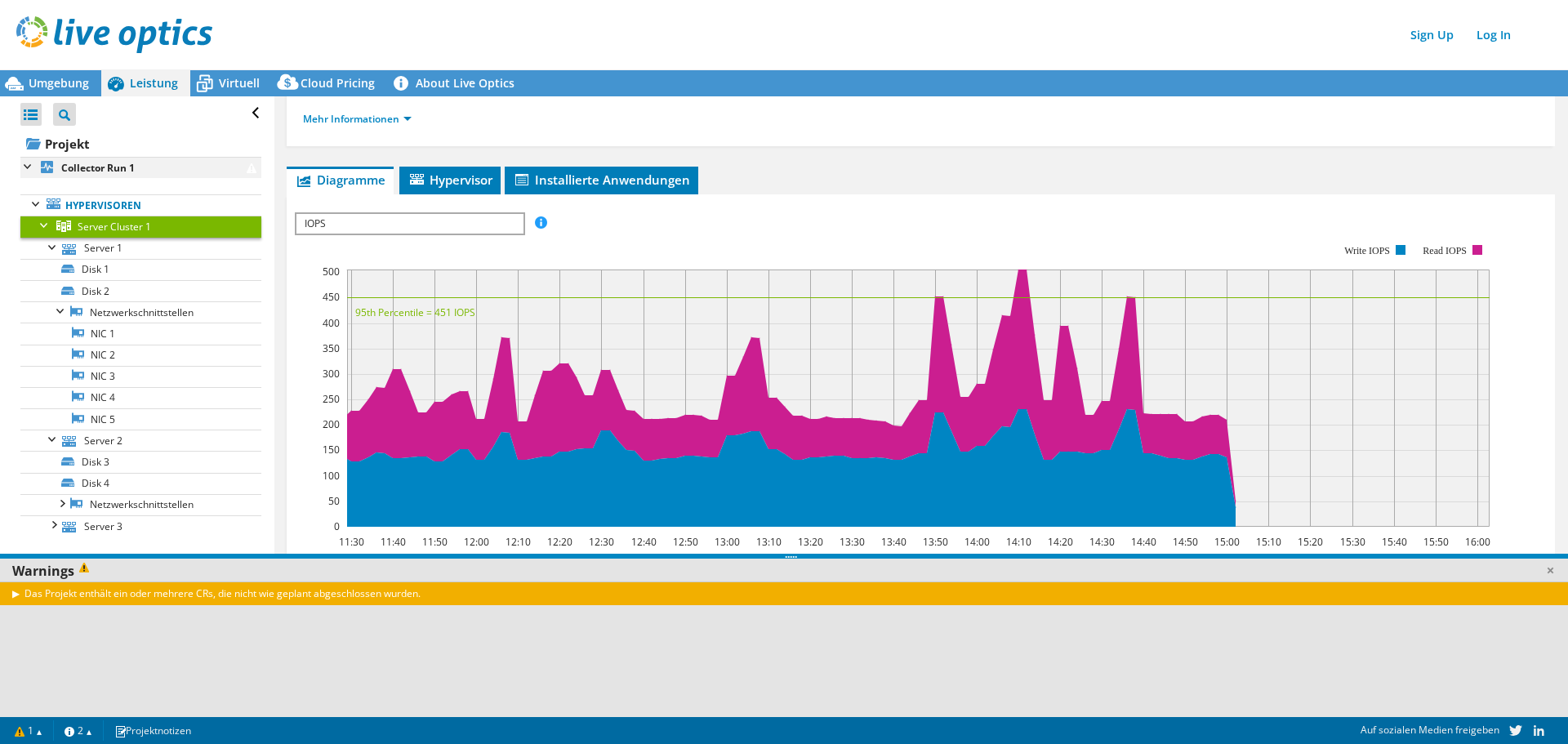
click at [25, 167] on div at bounding box center [29, 165] width 17 height 17
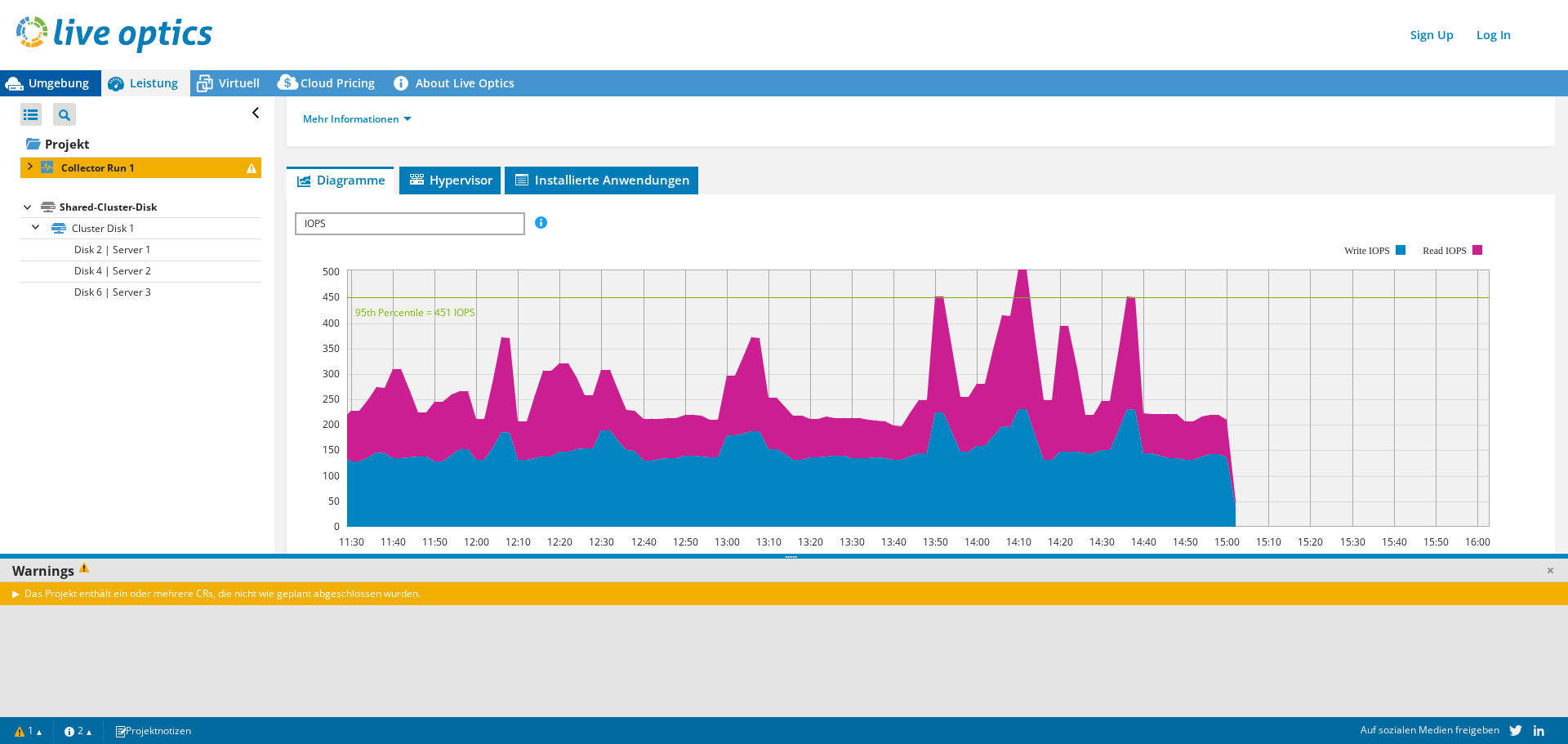
click at [62, 87] on span "Umgebung" at bounding box center [59, 83] width 61 height 16
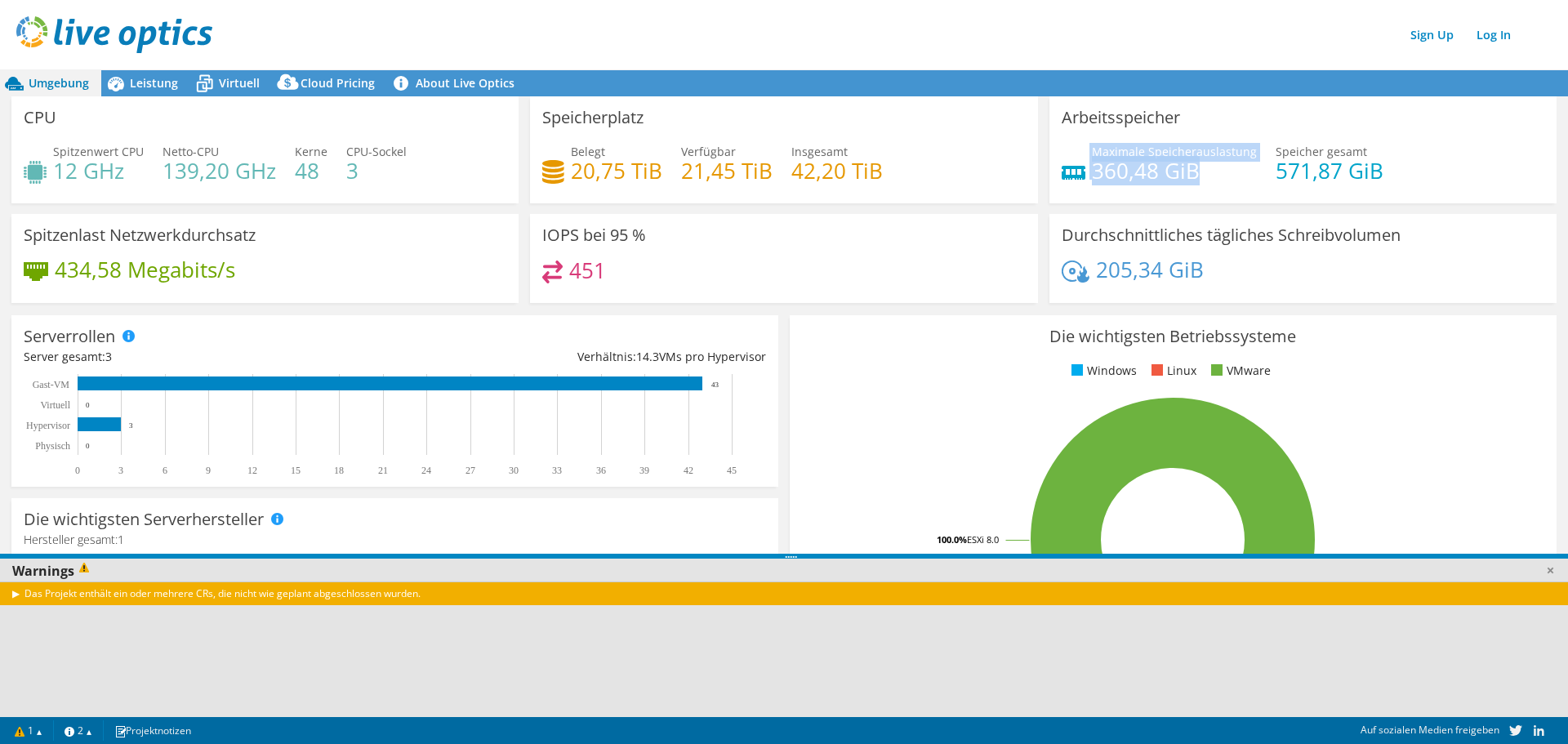
drag, startPoint x: 1077, startPoint y: 169, endPoint x: 1236, endPoint y: 176, distance: 159.2
click at [1215, 168] on div "Maximale Speicherauslastung 360,48 GiB" at bounding box center [1159, 161] width 195 height 37
click at [123, 84] on icon at bounding box center [116, 84] width 17 height 15
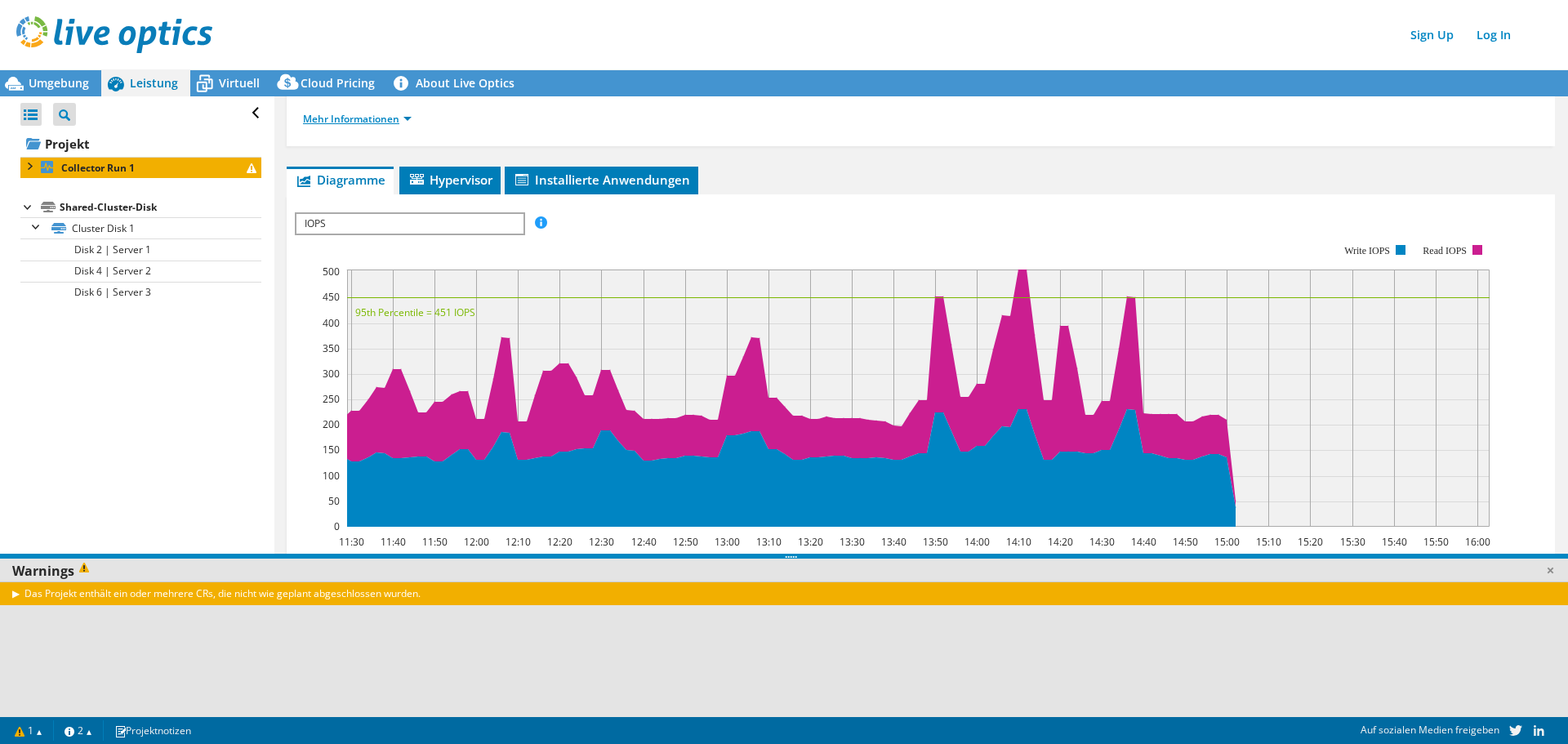
click at [401, 120] on link "Mehr Informationen" at bounding box center [357, 119] width 109 height 14
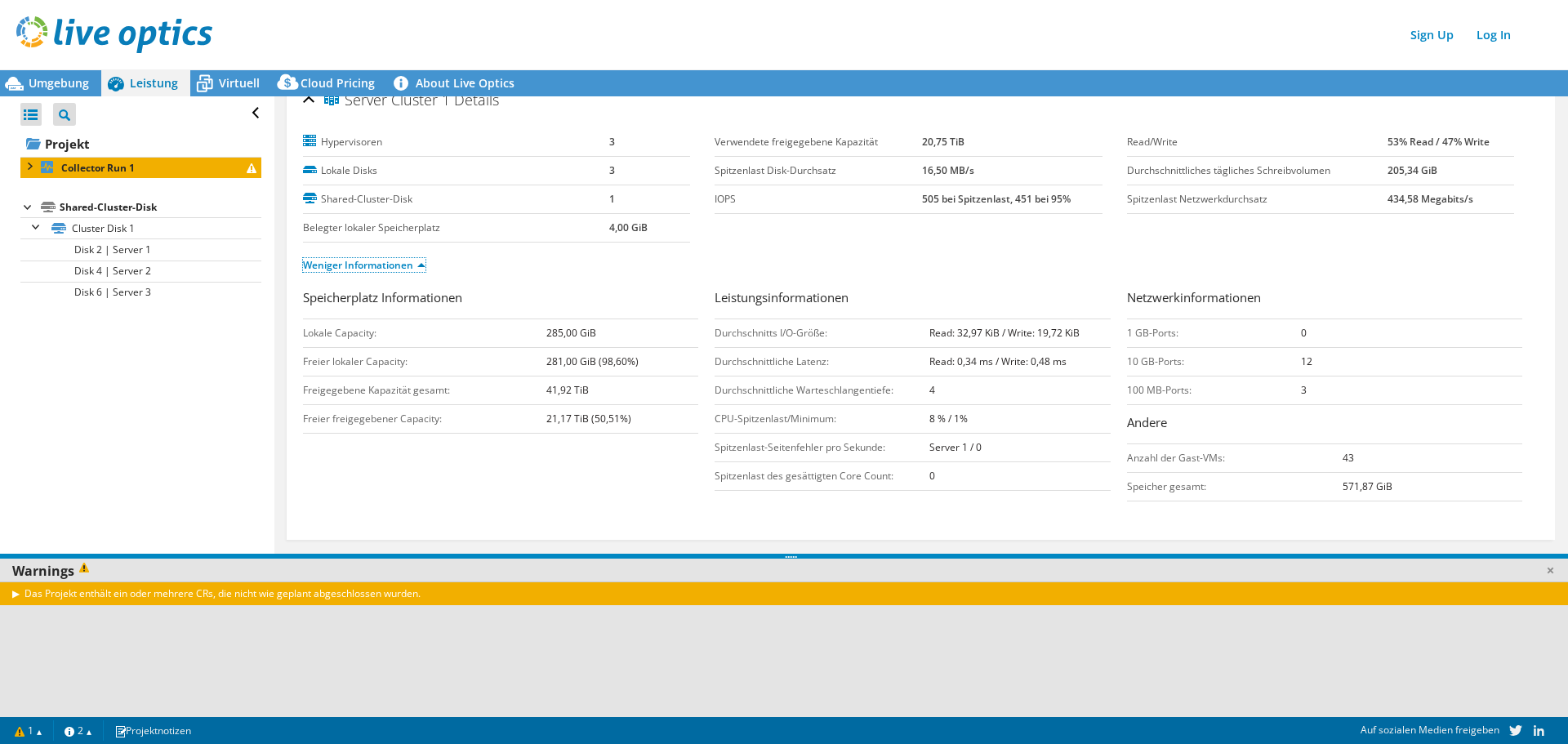
scroll to position [0, 0]
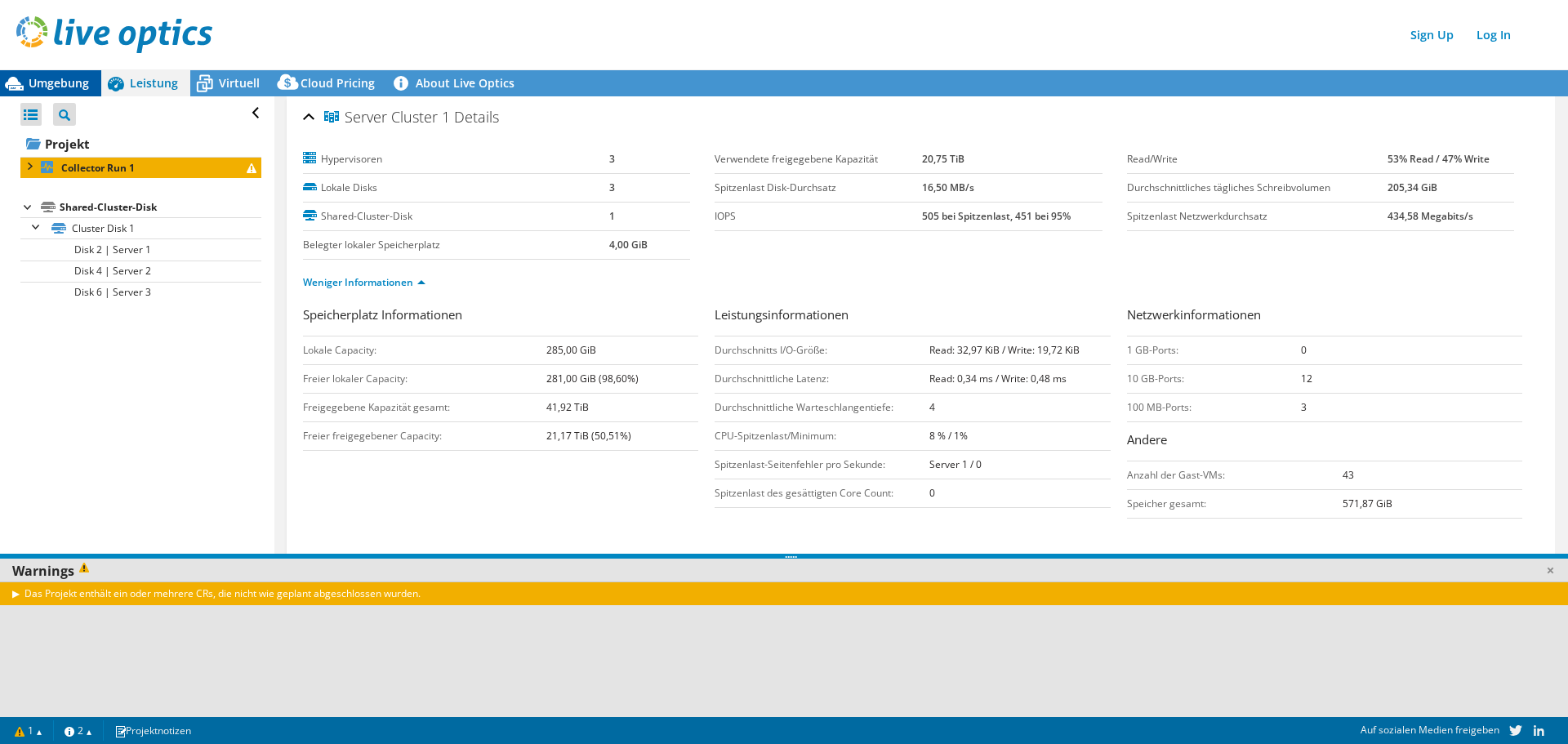
click at [70, 87] on span "Umgebung" at bounding box center [59, 83] width 61 height 16
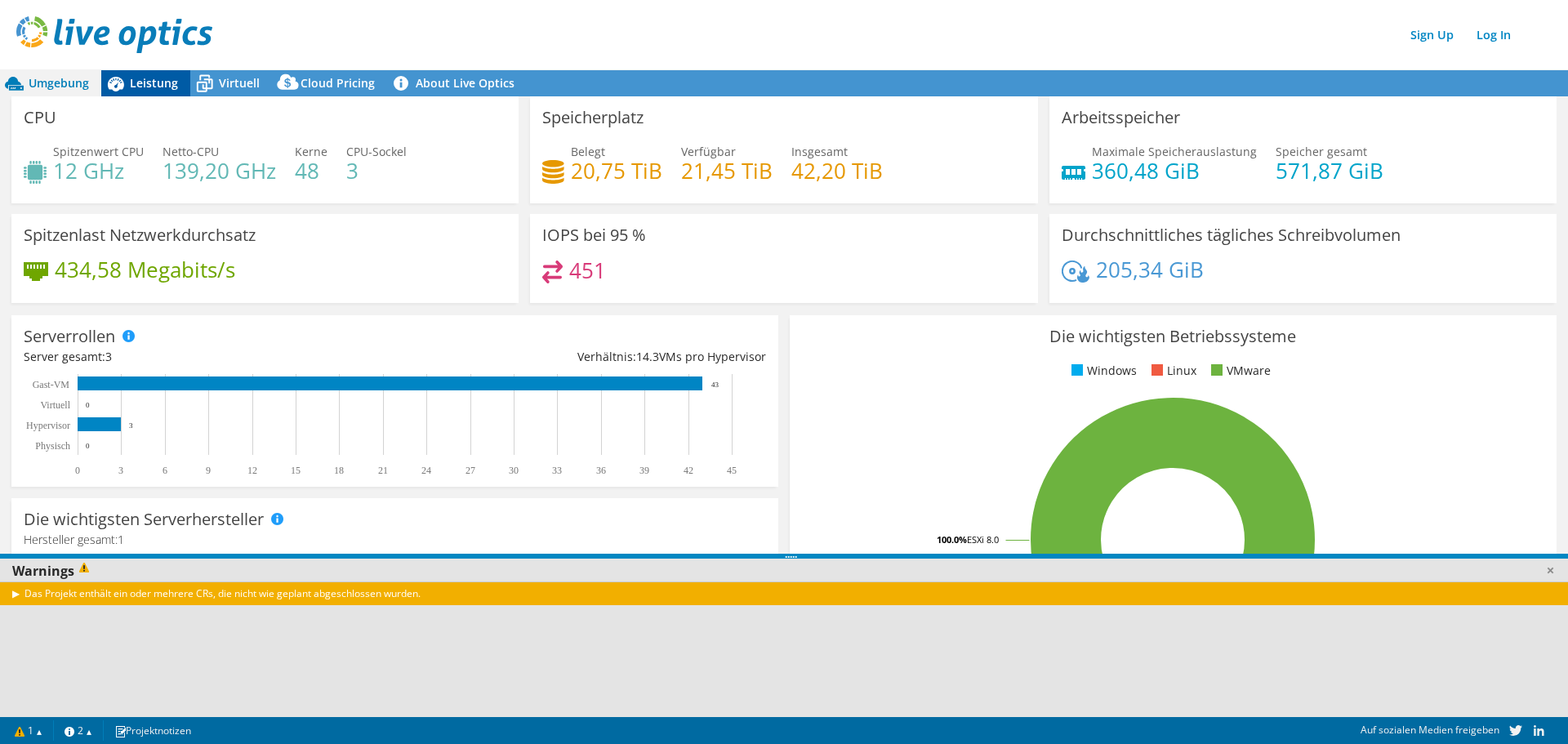
click at [146, 86] on span "Leistung" at bounding box center [154, 83] width 48 height 16
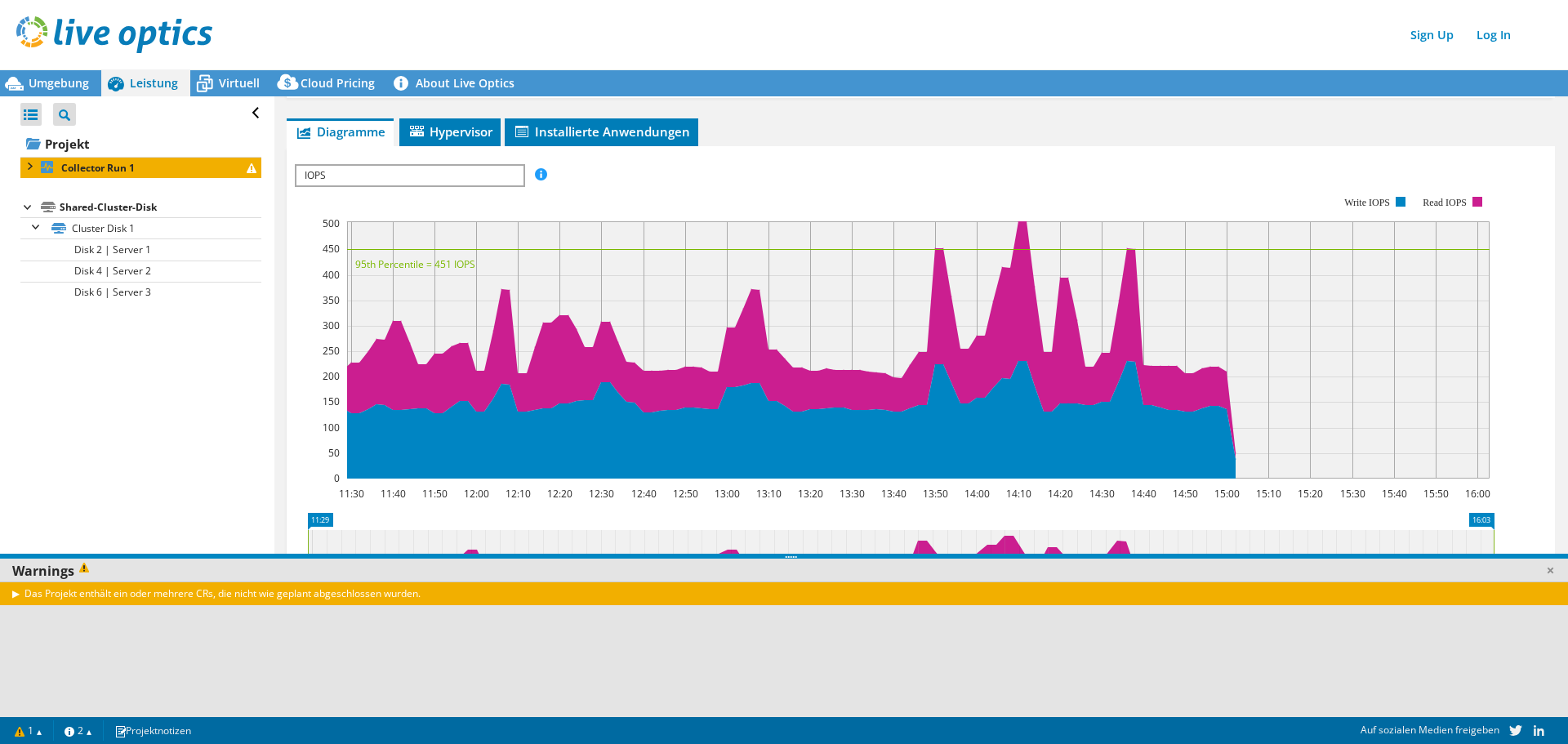
scroll to position [466, 0]
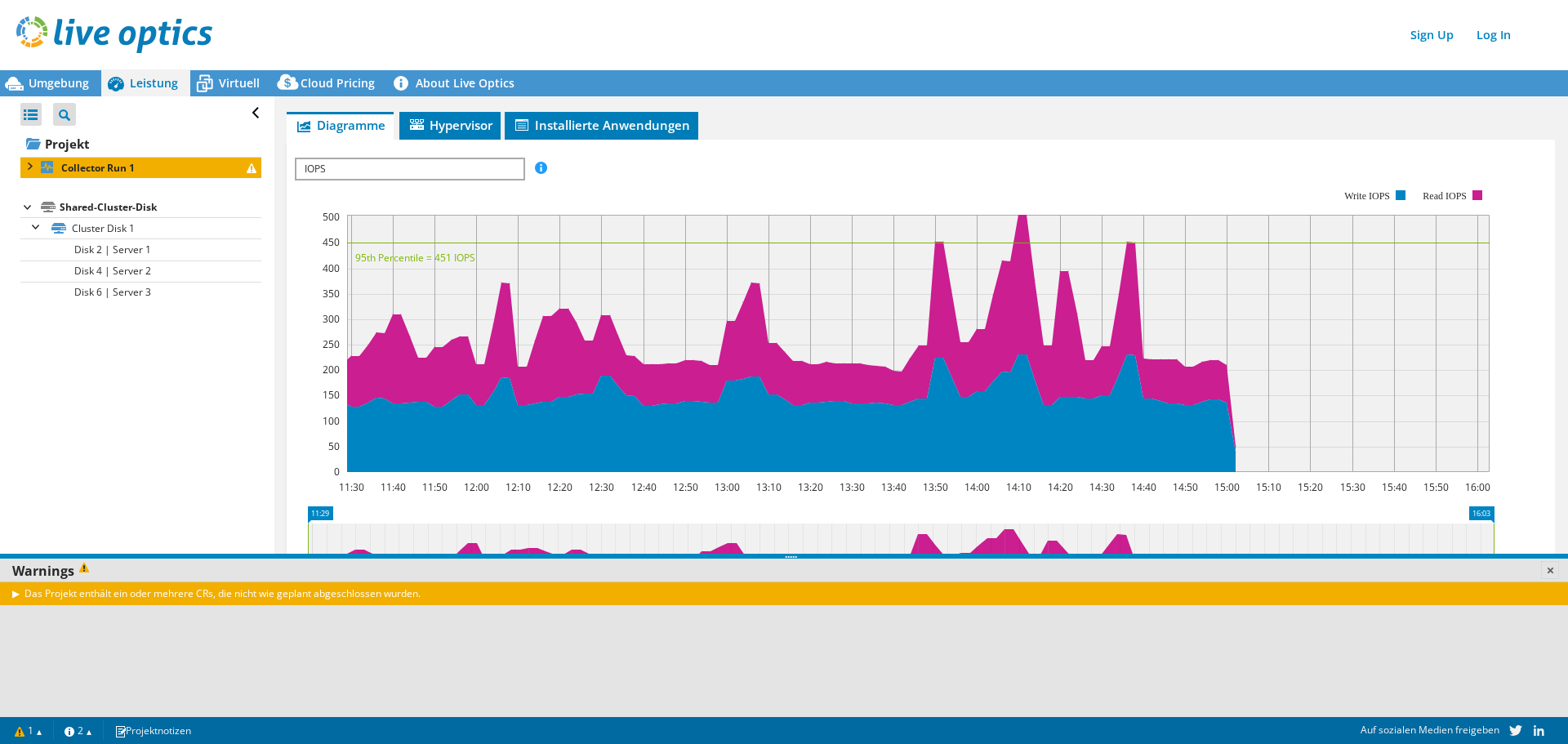
drag, startPoint x: 1555, startPoint y: 573, endPoint x: 1537, endPoint y: 572, distance: 18.0
click at [1555, 573] on link at bounding box center [1551, 570] width 17 height 17
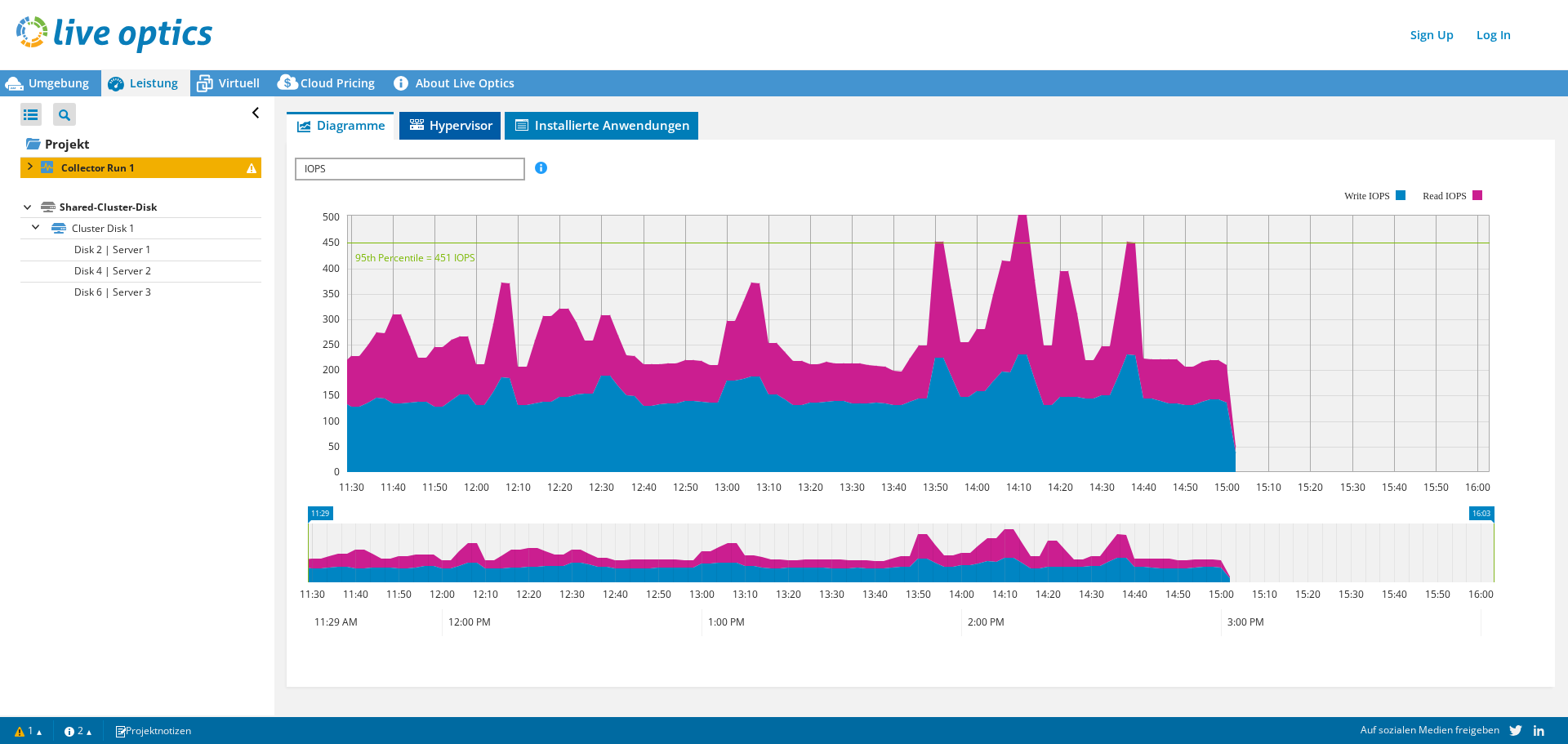
click at [470, 122] on span "Hypervisor" at bounding box center [450, 125] width 85 height 17
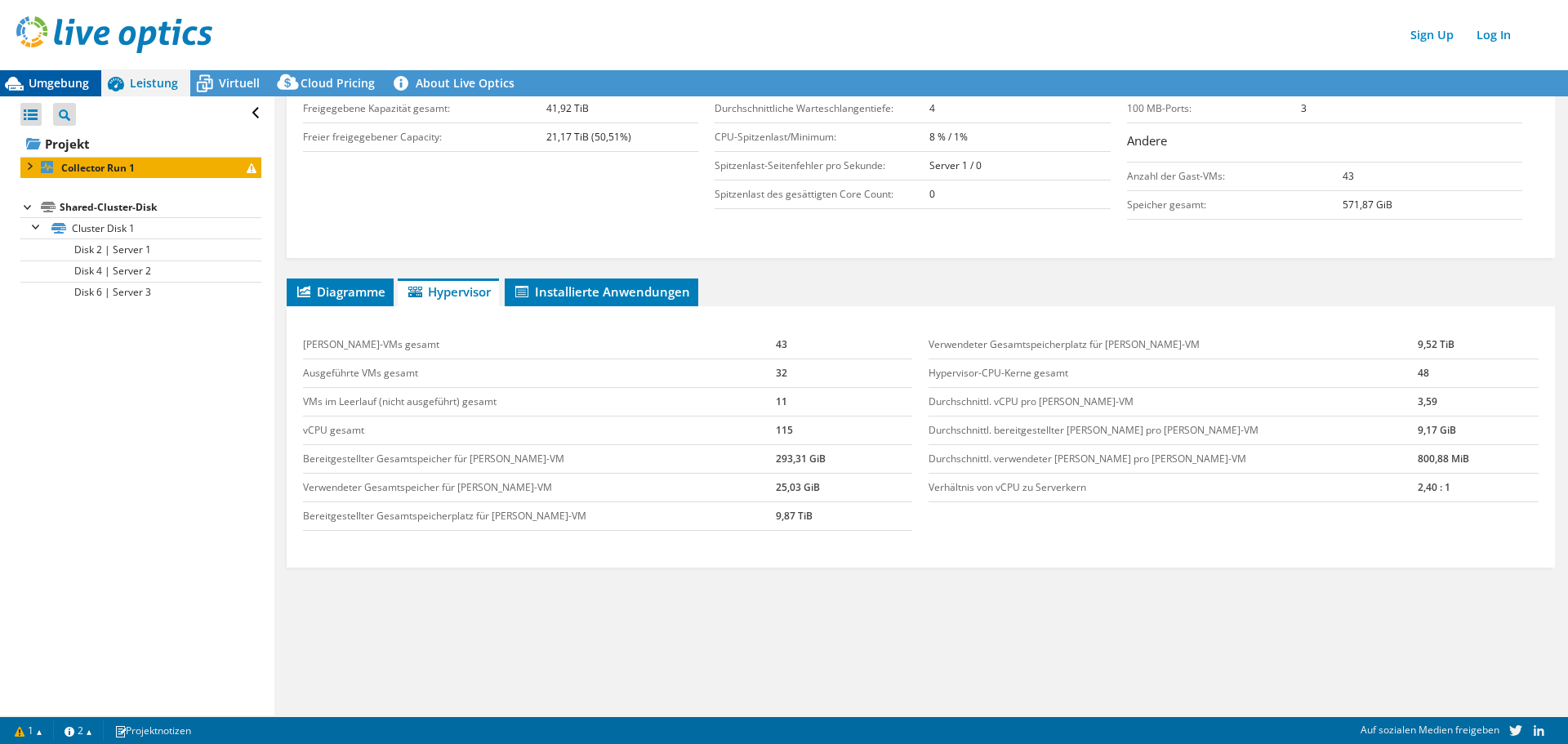
click at [68, 79] on span "Umgebung" at bounding box center [59, 83] width 61 height 16
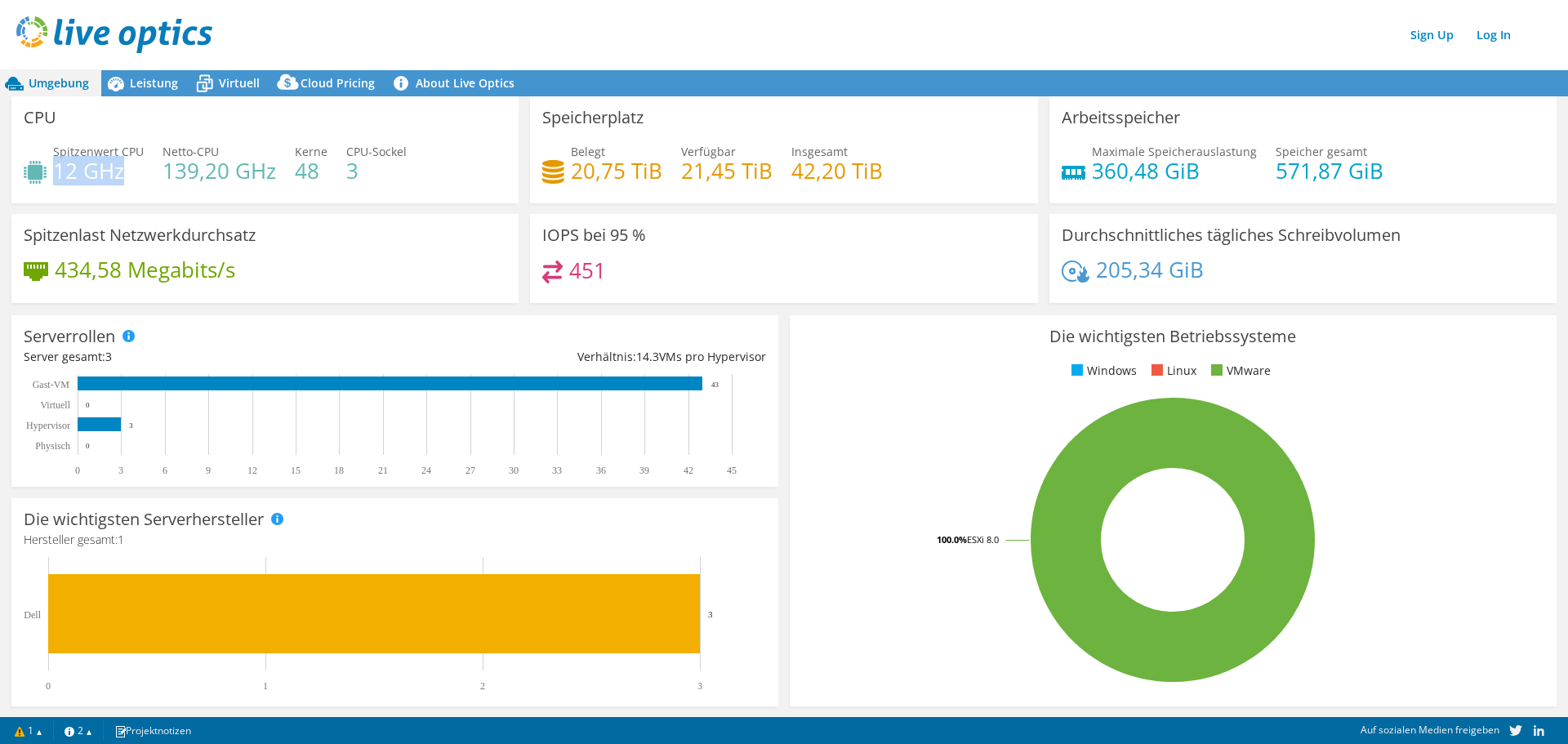
drag, startPoint x: 56, startPoint y: 170, endPoint x: 125, endPoint y: 179, distance: 69.6
click at [125, 179] on h4 "12 GHz" at bounding box center [99, 171] width 90 height 18
drag, startPoint x: 167, startPoint y: 177, endPoint x: 196, endPoint y: 177, distance: 29.0
click at [196, 177] on h4 "139,20 GHz" at bounding box center [219, 171] width 113 height 18
drag, startPoint x: 148, startPoint y: 182, endPoint x: 164, endPoint y: 183, distance: 16.0
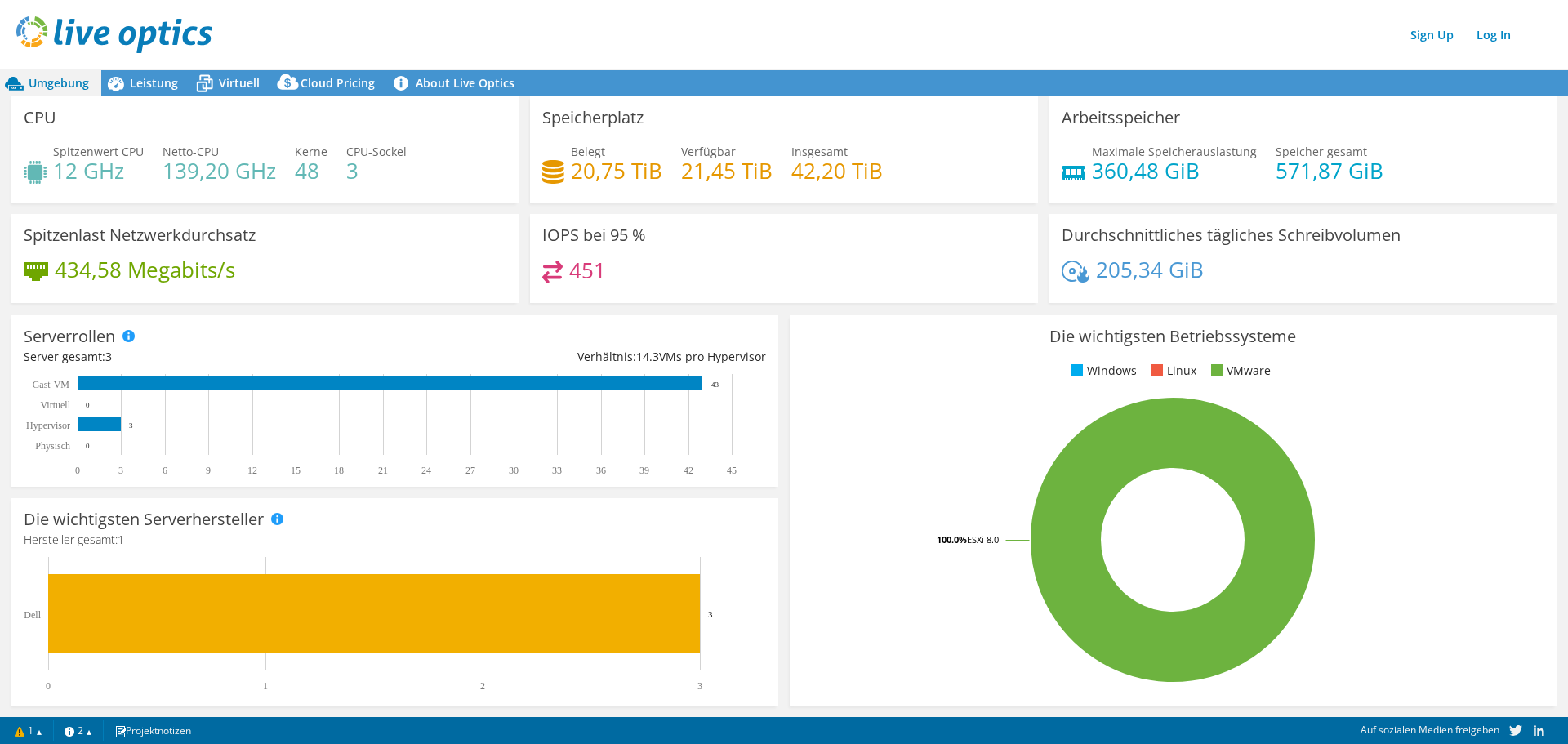
click at [152, 183] on div "Spitzenwert CPU 12 GHz Netto-CPU 139,20 GHz Kerne 48 CPU-Sockel 3" at bounding box center [265, 169] width 482 height 53
drag, startPoint x: 208, startPoint y: 164, endPoint x: 237, endPoint y: 163, distance: 29.0
click at [237, 163] on div "Spitzenwert CPU 12 GHz Netto-CPU 139,20 GHz Kerne 48 CPU-Sockel 3" at bounding box center [265, 169] width 482 height 53
click at [407, 189] on div "Spitzenwert CPU 12 GHz Netto-CPU 139,20 GHz Kerne 48 CPU-Sockel 3" at bounding box center [265, 169] width 482 height 53
click at [304, 170] on h4 "48" at bounding box center [310, 171] width 32 height 18
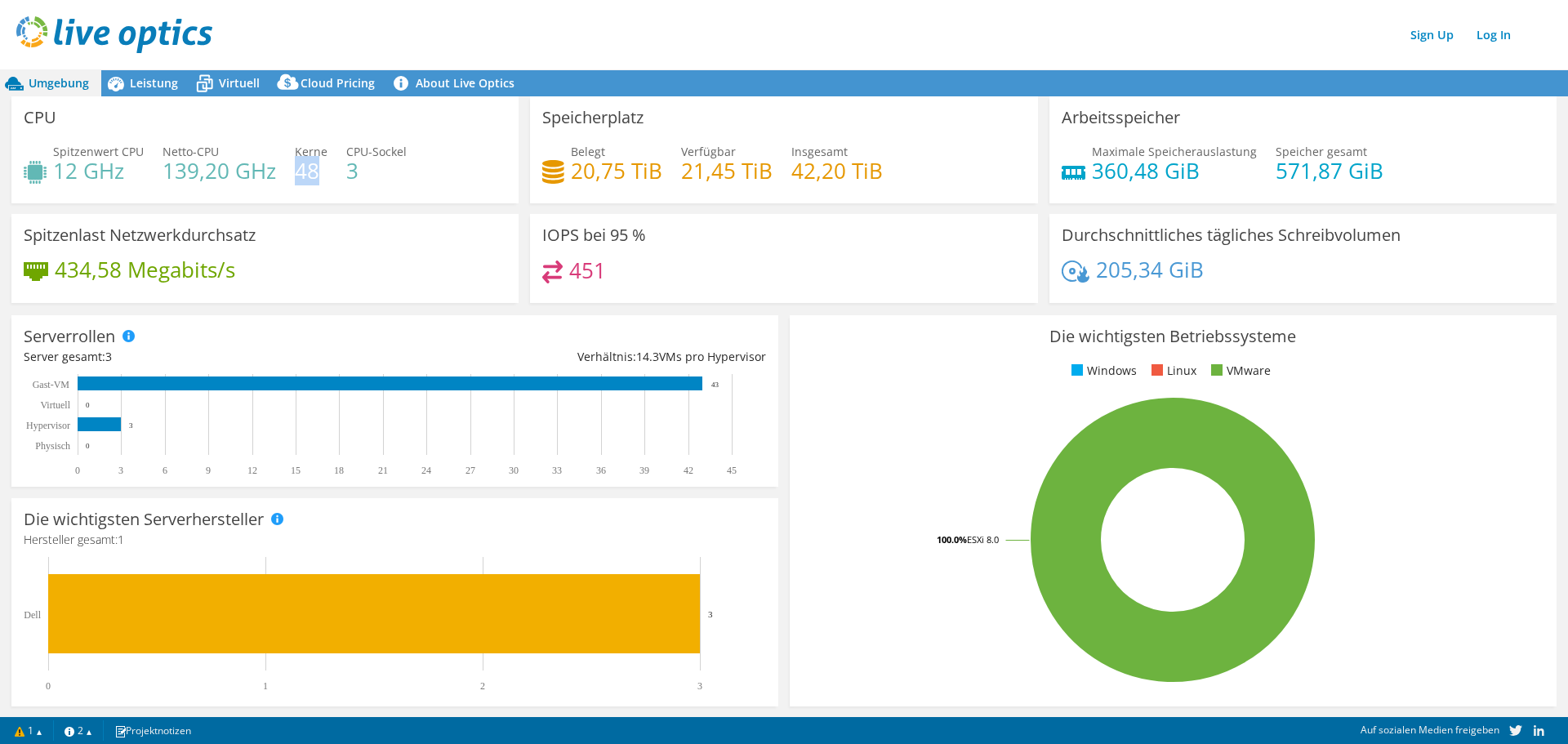
click at [305, 170] on h4 "48" at bounding box center [310, 171] width 32 height 18
drag, startPoint x: 157, startPoint y: 171, endPoint x: 202, endPoint y: 170, distance: 45.0
click at [202, 170] on div "Spitzenwert CPU 12 GHz Netto-CPU 139,20 GHz Kerne 48 CPU-Sockel 3" at bounding box center [265, 169] width 482 height 53
